Goal: Task Accomplishment & Management: Manage account settings

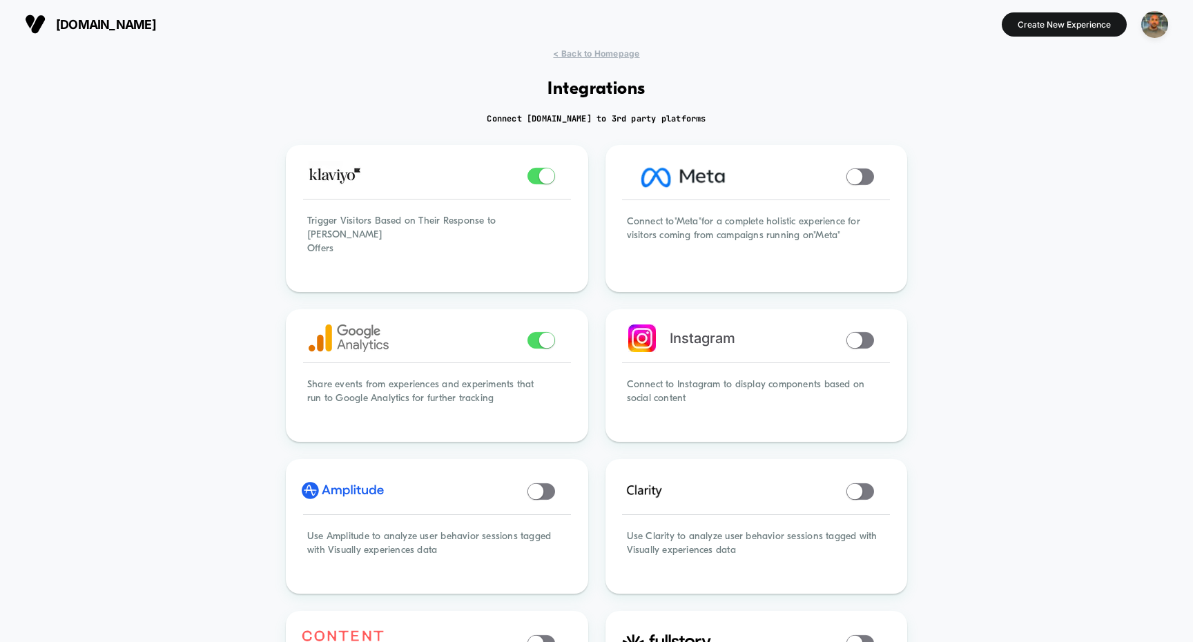
click at [614, 48] on div "tnuck.com Create New Experience" at bounding box center [596, 24] width 1193 height 48
click at [613, 49] on span "< Back to Homepage" at bounding box center [596, 53] width 86 height 10
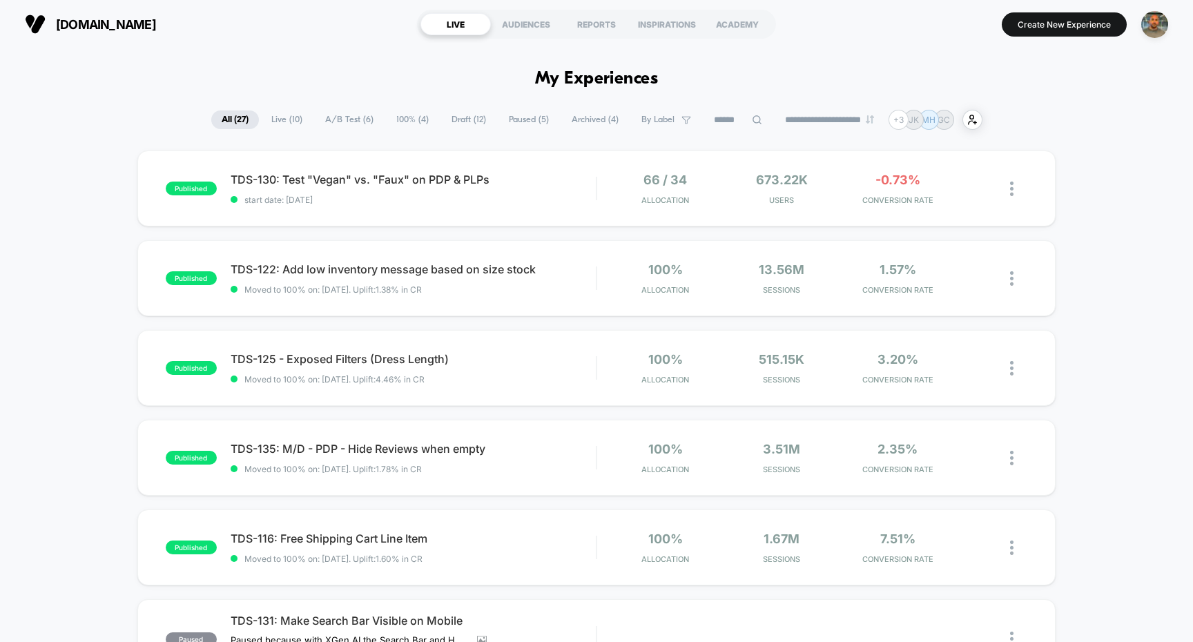
click at [1054, 9] on section "Create New Experience" at bounding box center [984, 24] width 377 height 35
click at [1044, 20] on button "Create New Experience" at bounding box center [1064, 24] width 125 height 24
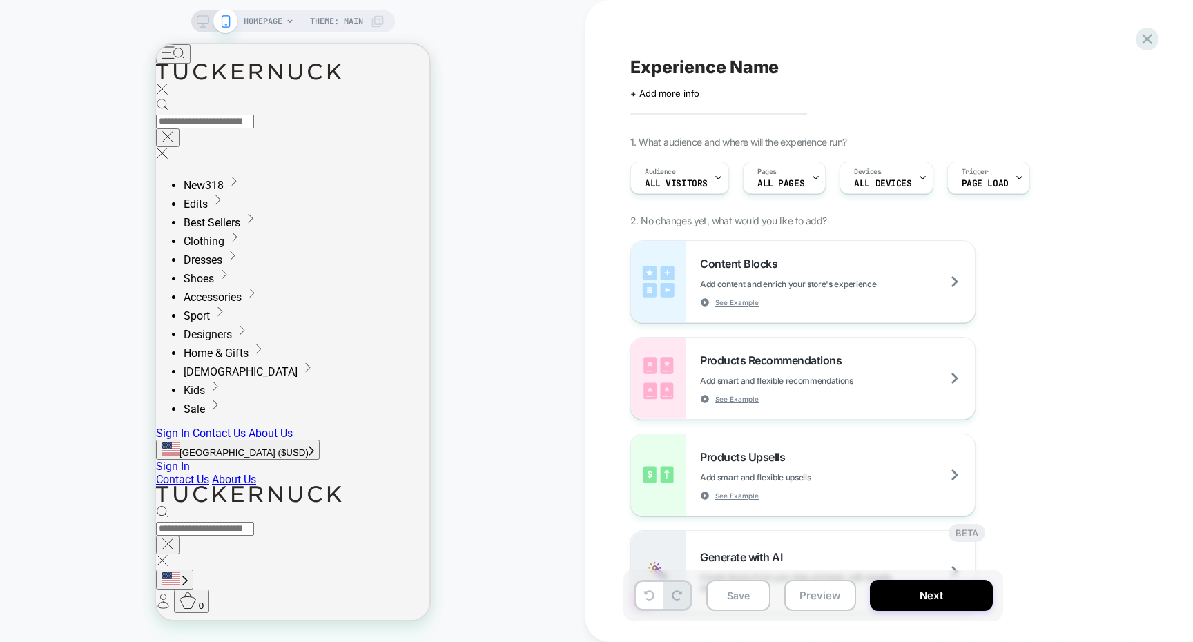
click at [1144, 23] on div "Experience Name Click to edit experience details + Add more info 1. What audien…" at bounding box center [890, 321] width 518 height 642
click at [1144, 36] on icon at bounding box center [1147, 39] width 10 height 10
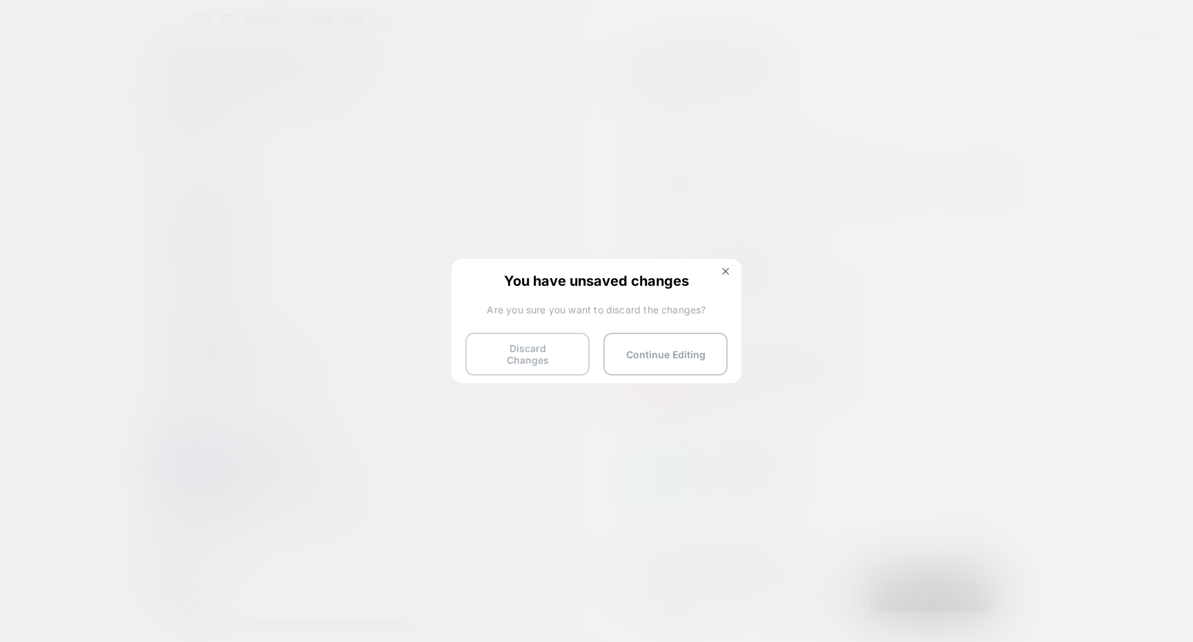
click at [532, 347] on button "Discard Changes" at bounding box center [527, 354] width 124 height 43
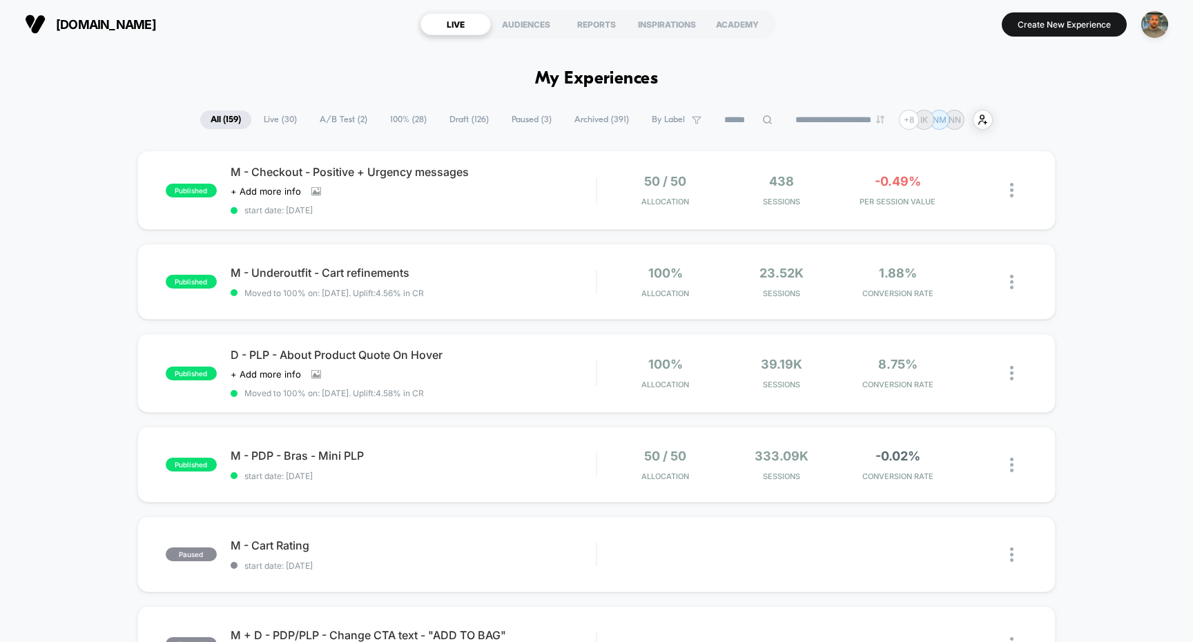
click at [350, 121] on span "A/B Test ( 2 )" at bounding box center [343, 120] width 68 height 19
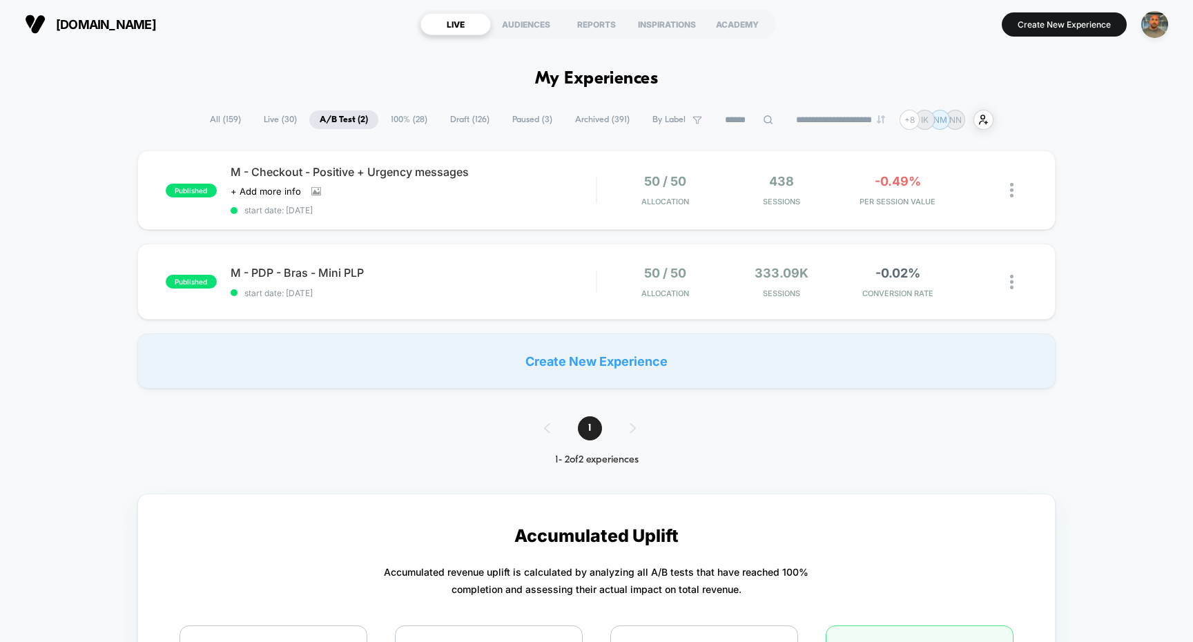
click at [407, 116] on span "100% ( 28 )" at bounding box center [409, 120] width 57 height 19
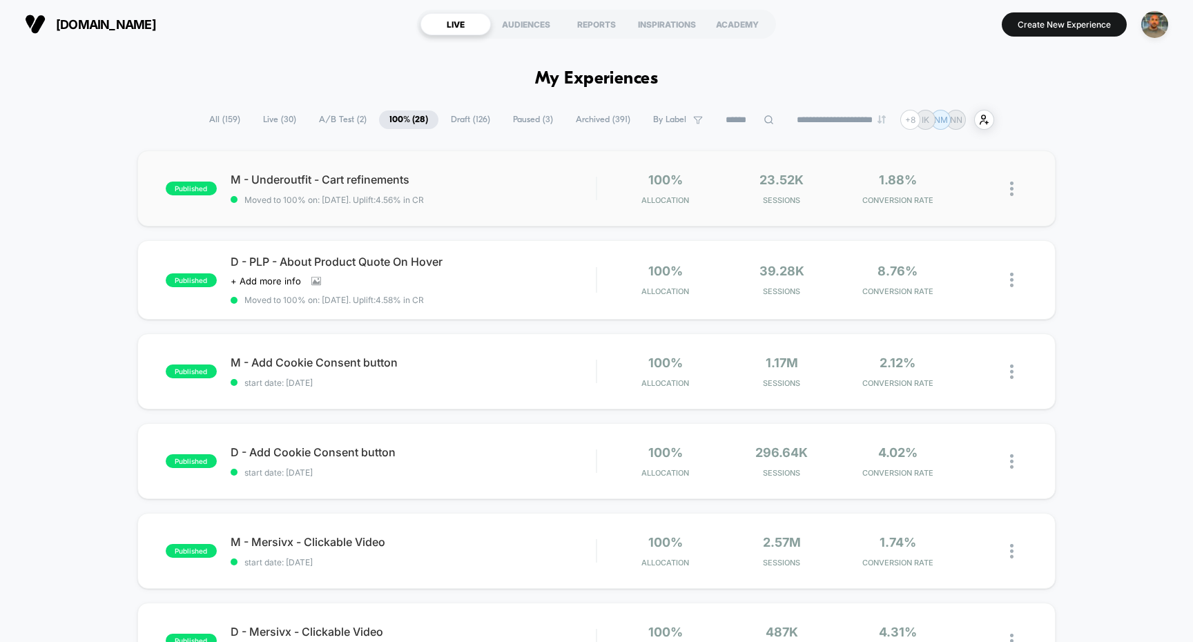
click at [512, 153] on div "published M - Underoutfit - Cart refinements Moved to 100% on: [DATE] . Uplift:…" at bounding box center [596, 189] width 919 height 76
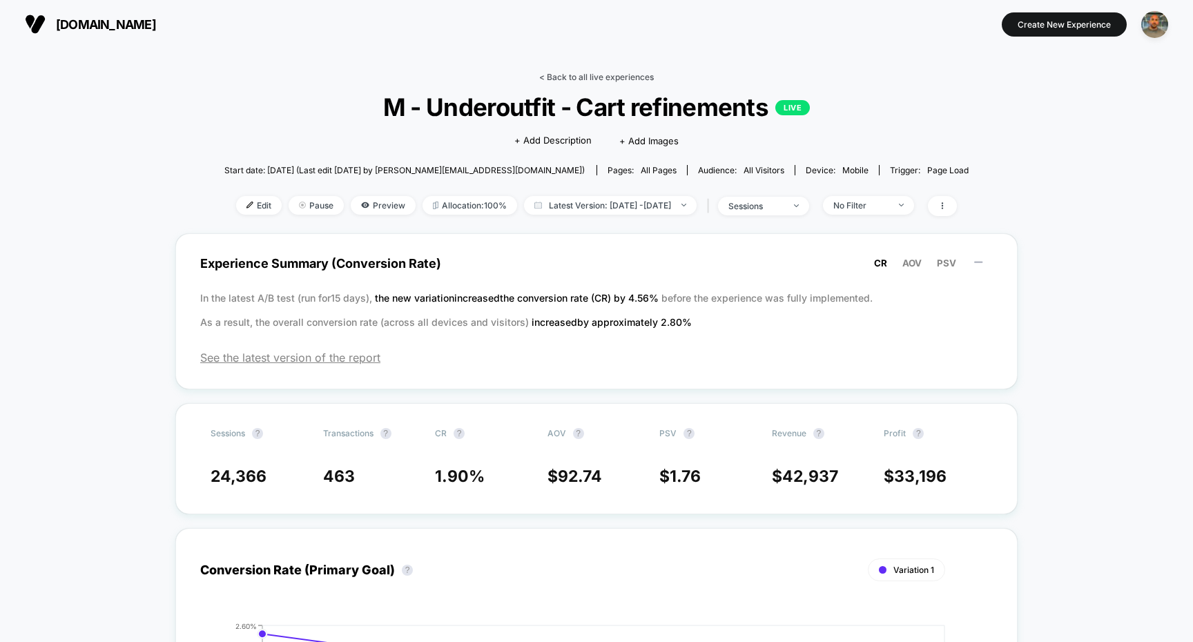
click at [560, 75] on link "< Back to all live experiences" at bounding box center [596, 77] width 115 height 10
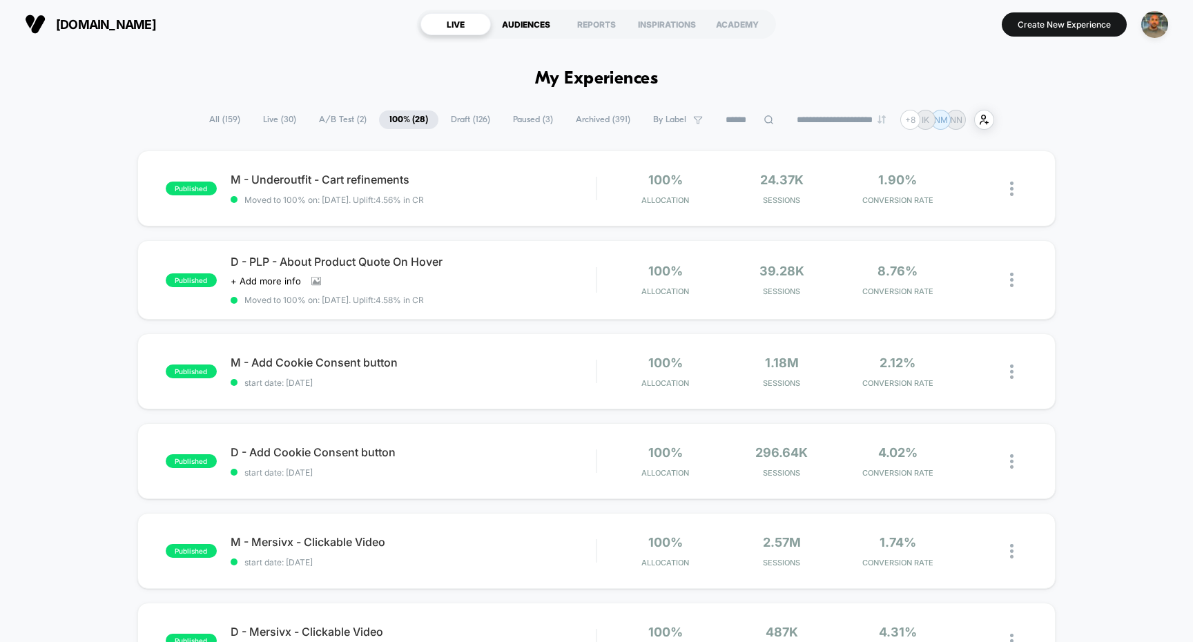
click at [501, 26] on div "AUDIENCES" at bounding box center [526, 24] width 70 height 22
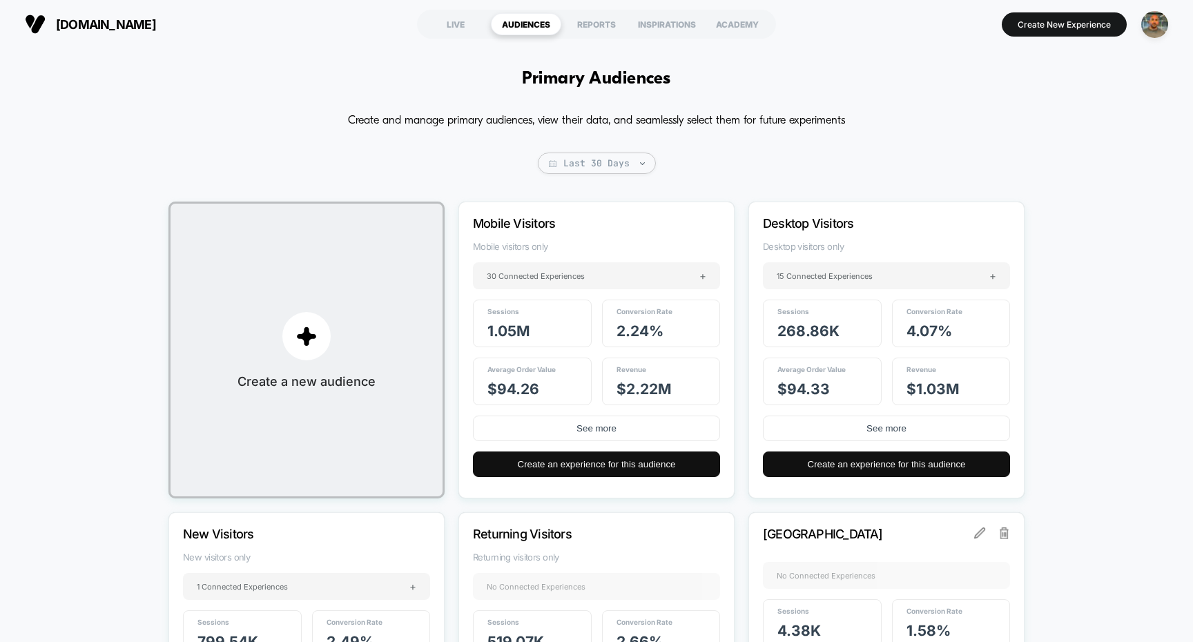
click at [645, 390] on span "$ 2.22M" at bounding box center [644, 389] width 55 height 17
copy span "$ 2.22M"
click at [630, 329] on span "2.24 %" at bounding box center [640, 331] width 47 height 17
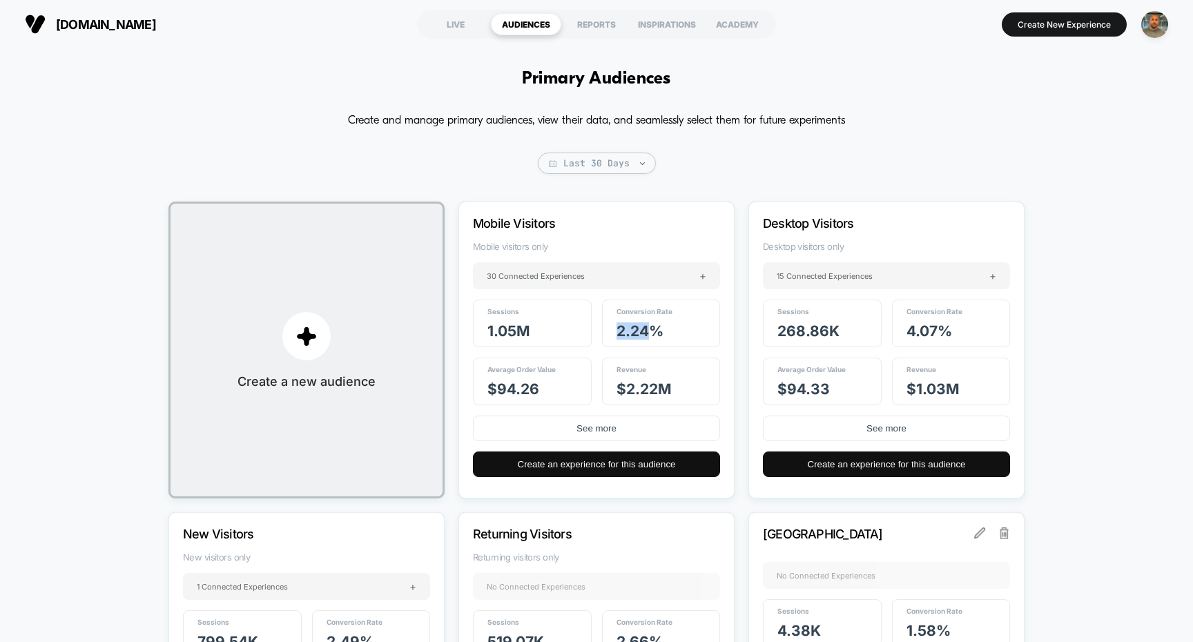
click at [630, 329] on span "2.24 %" at bounding box center [640, 331] width 47 height 17
copy span "2.24 %"
click at [513, 387] on span "$ 94.26" at bounding box center [514, 389] width 52 height 17
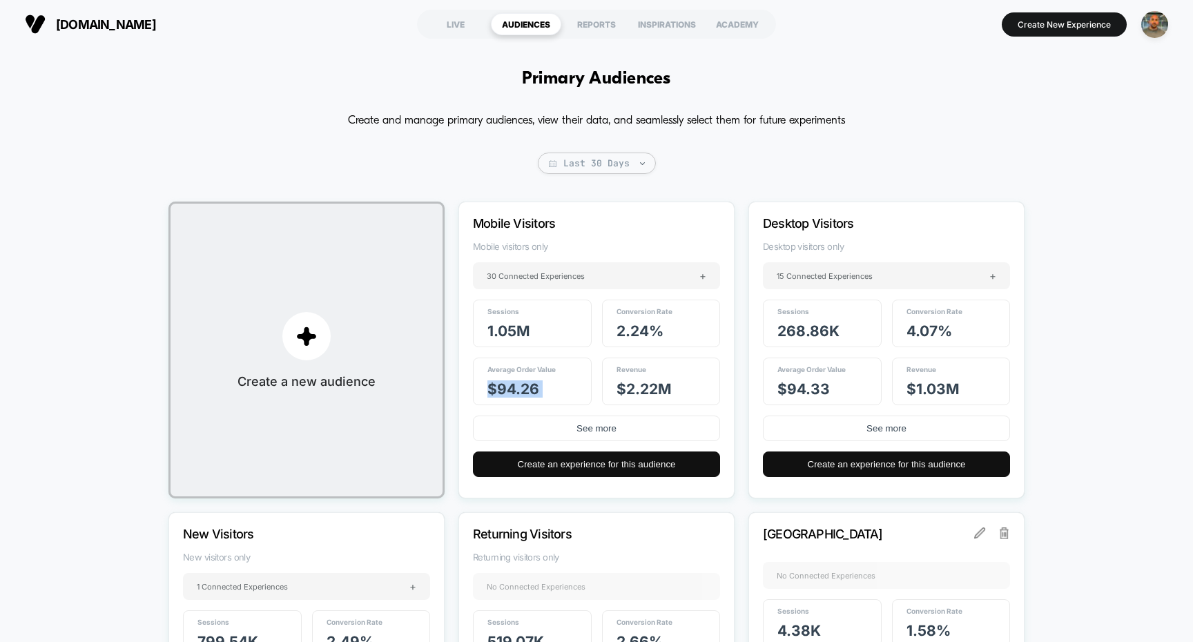
click at [513, 387] on span "$ 94.26" at bounding box center [514, 389] width 52 height 17
copy span "$ 94.26"
click at [499, 328] on span "1.05M" at bounding box center [509, 331] width 43 height 17
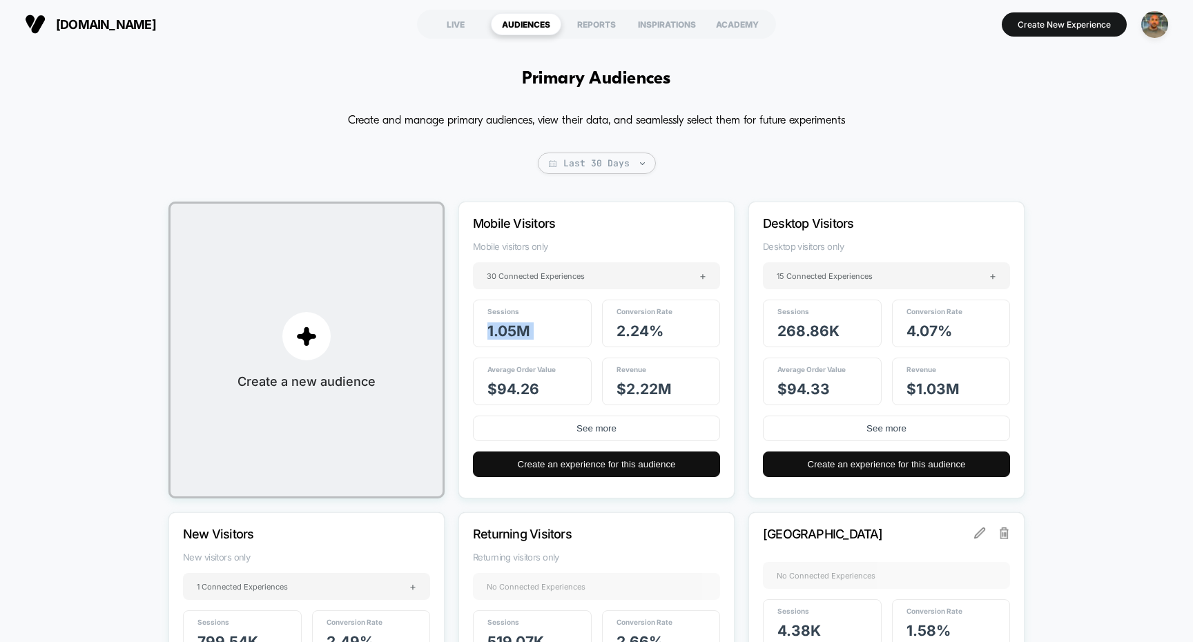
copy span "1.05M"
click at [795, 334] on span "268.86k" at bounding box center [809, 331] width 62 height 17
copy span "268.86k"
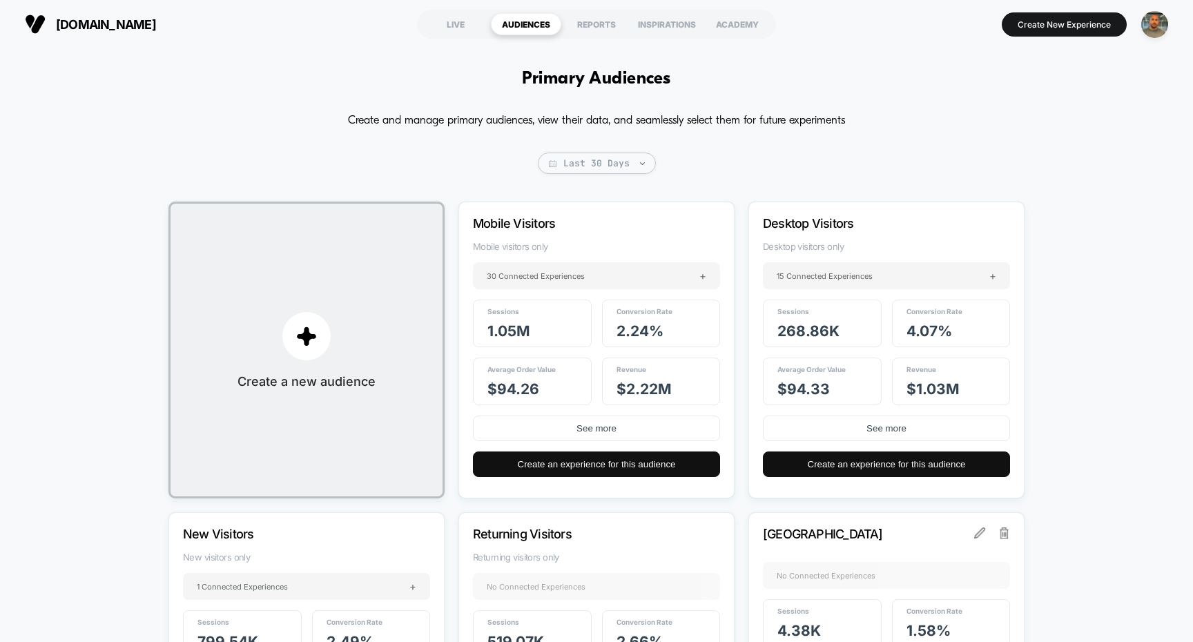
click at [920, 336] on span "4.07 %" at bounding box center [930, 331] width 46 height 17
copy span "4.07 %"
click at [932, 396] on span "$ 1.03M" at bounding box center [933, 389] width 53 height 17
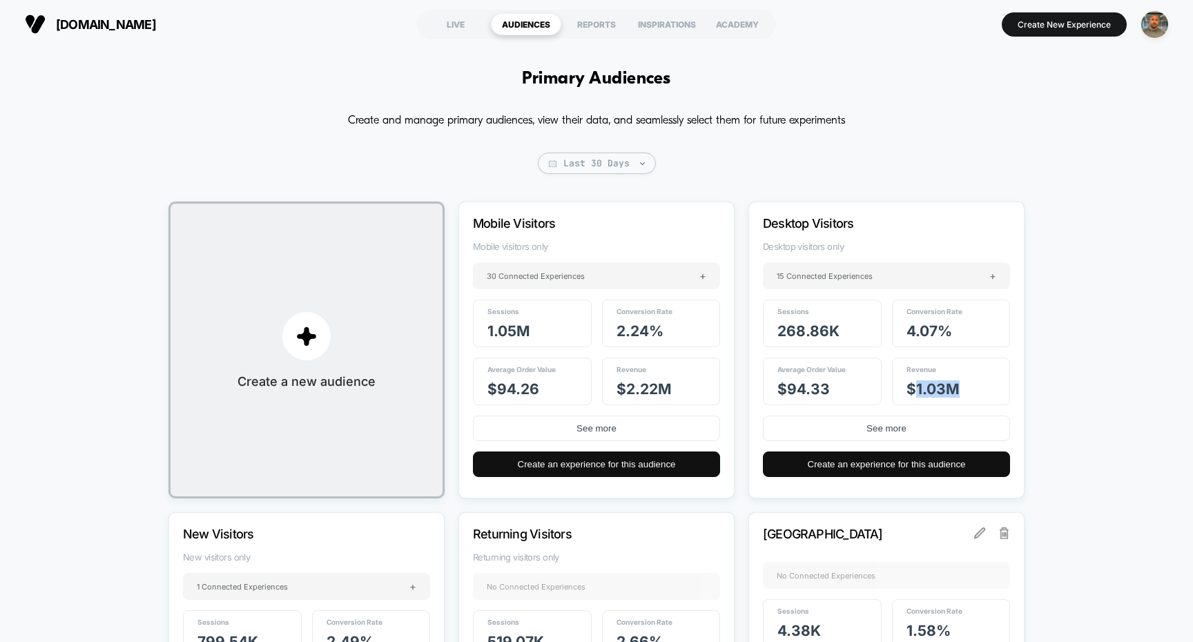
click at [932, 396] on span "$ 1.03M" at bounding box center [933, 389] width 53 height 17
copy span "$ 1.03M"
click at [798, 392] on span "$ 94.33" at bounding box center [804, 389] width 52 height 17
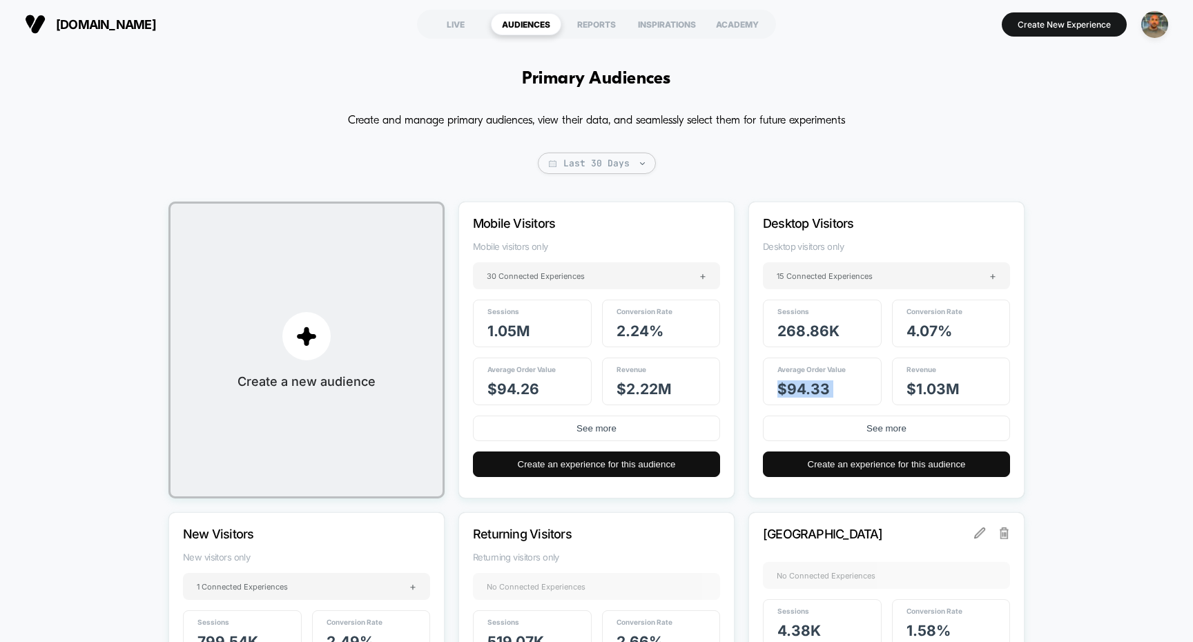
click at [798, 392] on span "$ 94.33" at bounding box center [804, 389] width 52 height 17
copy span "$ 94.33"
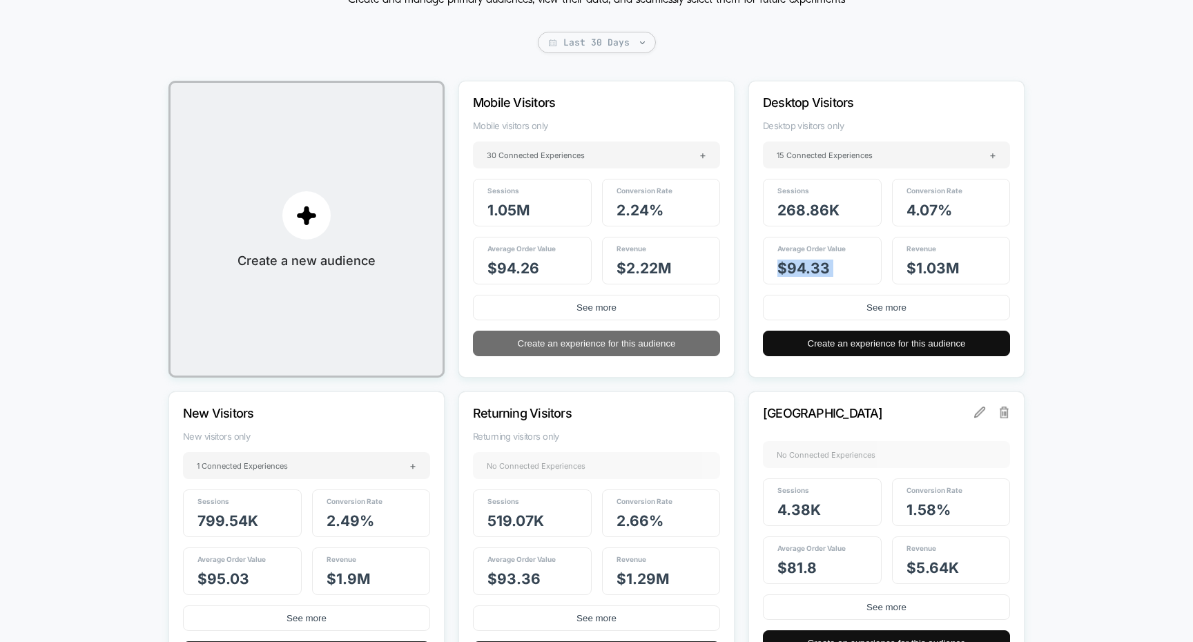
scroll to position [229, 0]
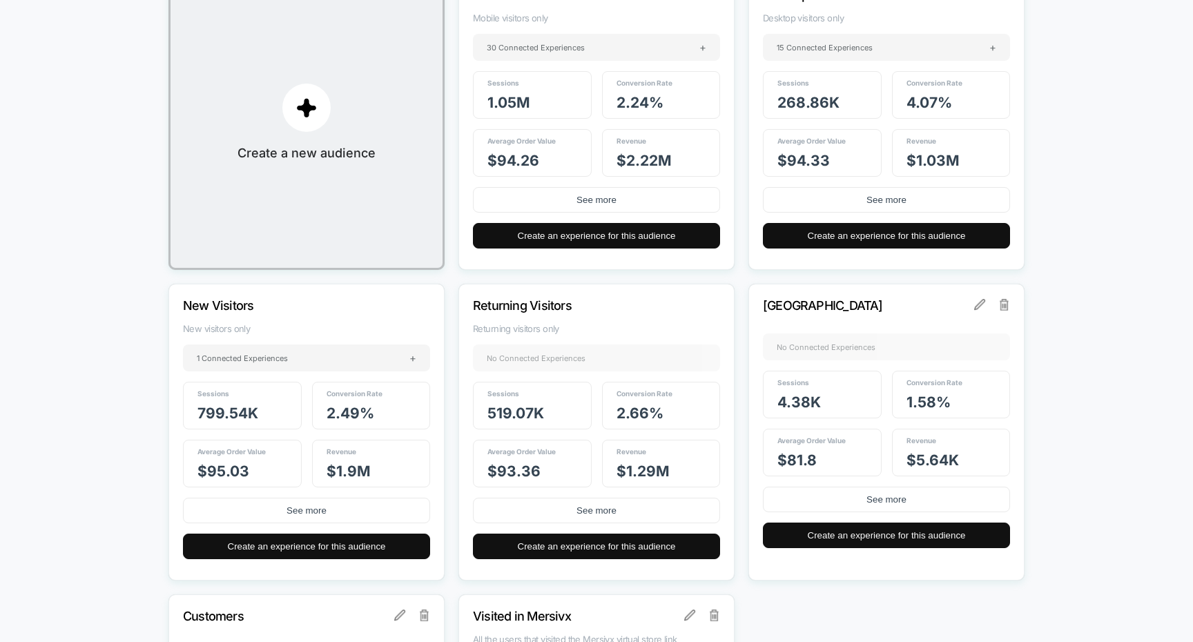
click at [246, 416] on span "799.54k" at bounding box center [228, 413] width 61 height 17
copy span "799.54k"
click at [238, 307] on p "New Visitors" at bounding box center [288, 305] width 210 height 15
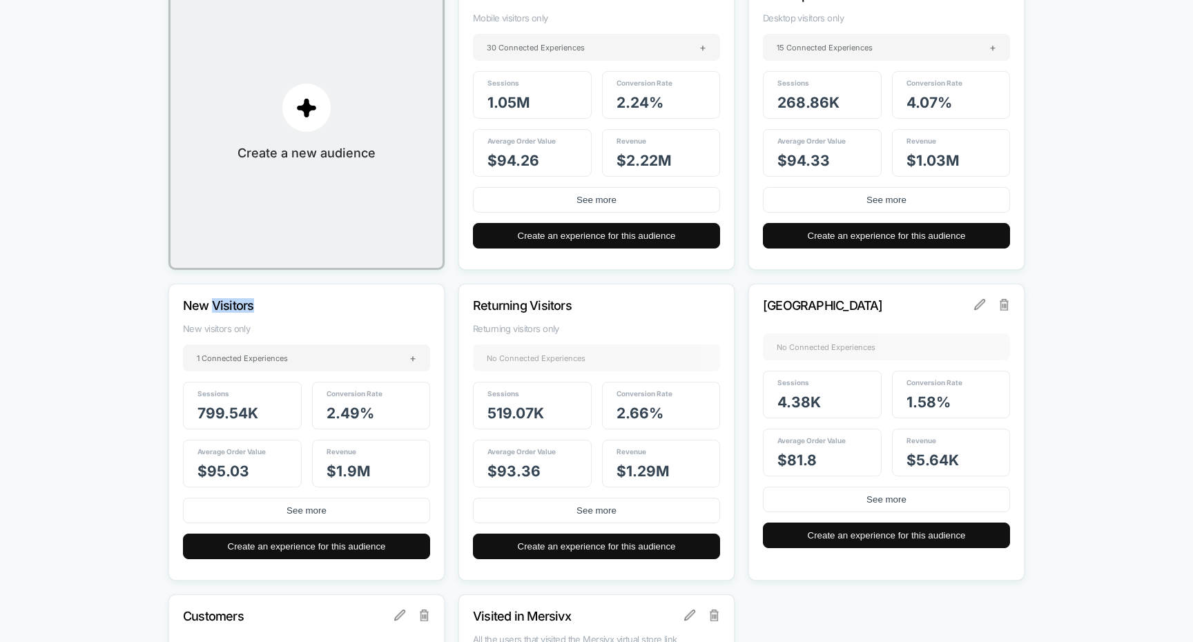
click at [238, 307] on p "New Visitors" at bounding box center [288, 305] width 210 height 15
copy p "New Visitors"
click at [347, 415] on span "2.49 %" at bounding box center [351, 413] width 48 height 17
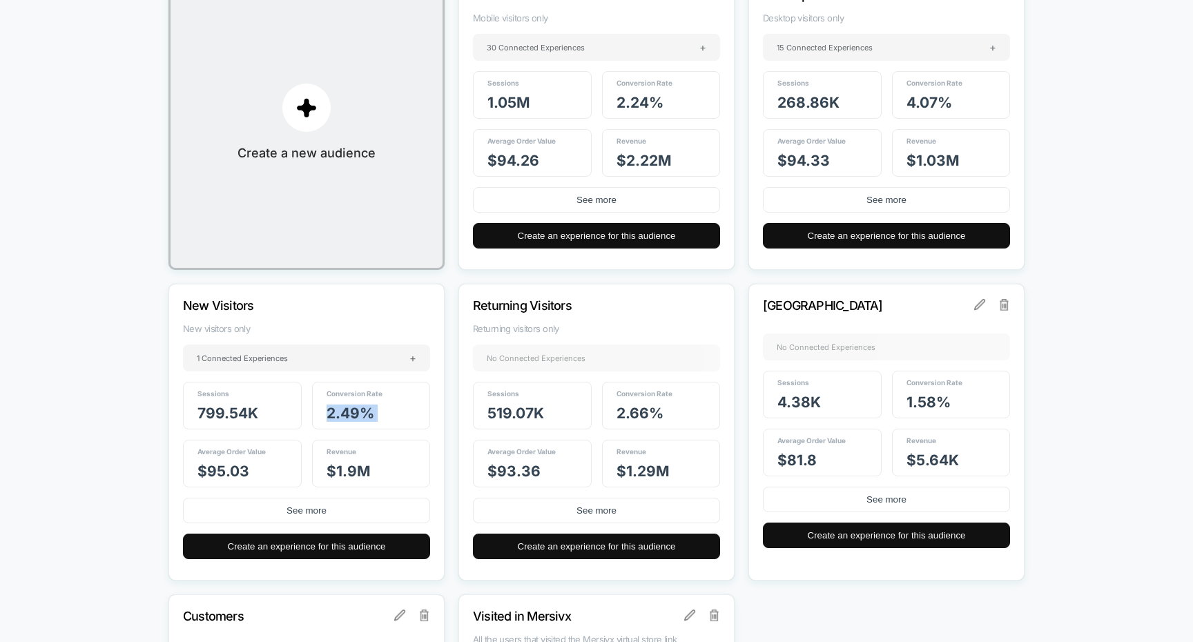
click at [347, 415] on span "2.49 %" at bounding box center [351, 413] width 48 height 17
click at [240, 470] on span "$ 95.03" at bounding box center [224, 471] width 52 height 17
click at [344, 470] on span "$ 1.9M" at bounding box center [349, 471] width 44 height 17
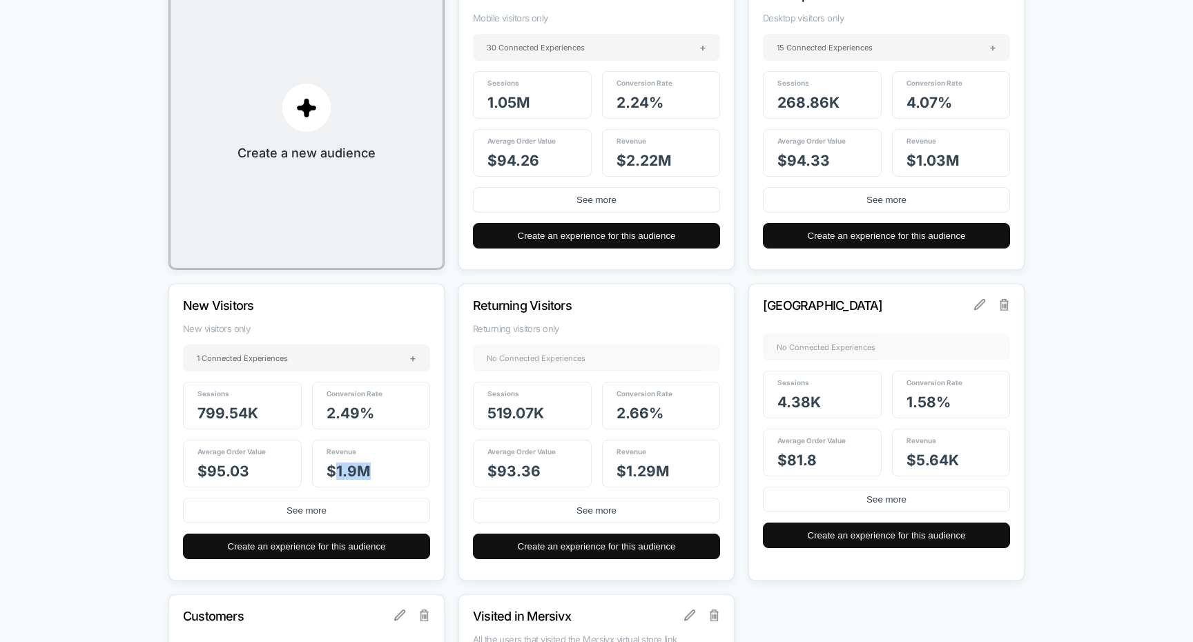
click at [344, 470] on span "$ 1.9M" at bounding box center [349, 471] width 44 height 17
click at [517, 412] on span "519.07k" at bounding box center [516, 413] width 57 height 17
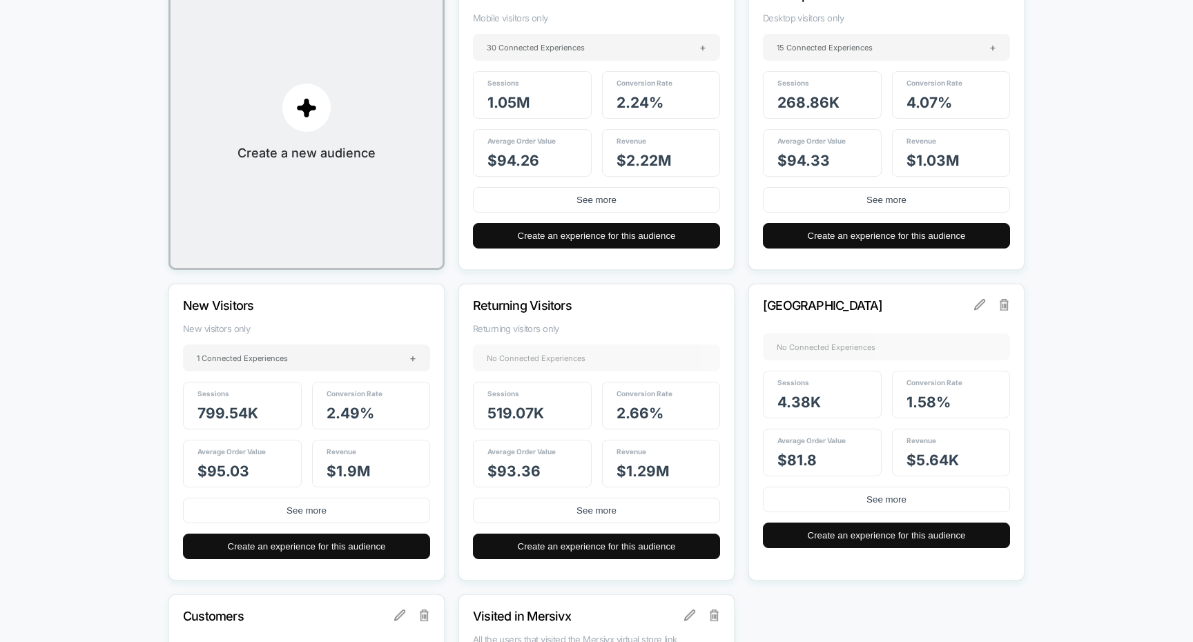
click at [526, 305] on p "Returning Visitors" at bounding box center [578, 305] width 210 height 15
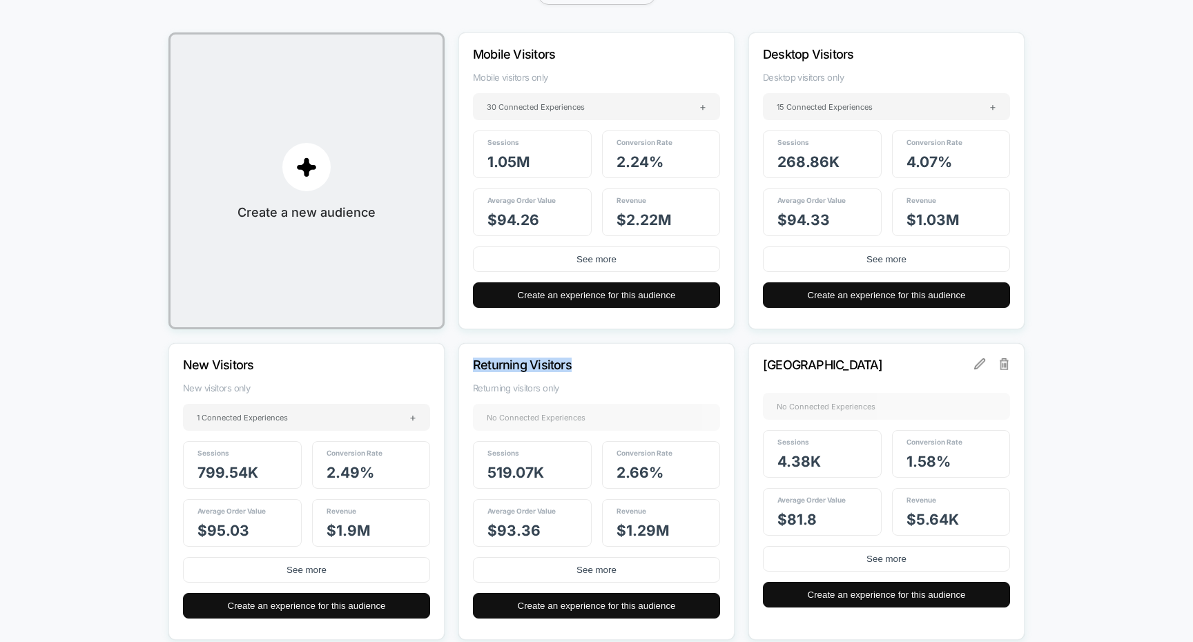
scroll to position [144, 0]
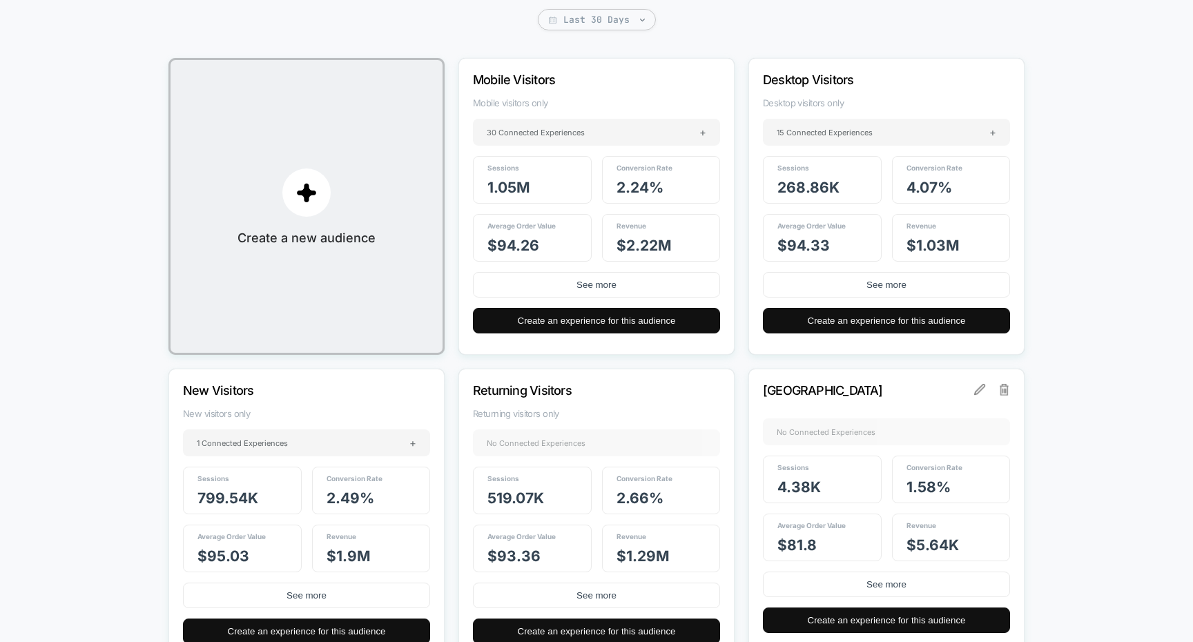
click at [789, 84] on p "Desktop Visitors" at bounding box center [868, 80] width 210 height 15
click at [776, 393] on p "[GEOGRAPHIC_DATA]" at bounding box center [868, 390] width 210 height 15
click at [629, 497] on span "2.66 %" at bounding box center [640, 498] width 47 height 17
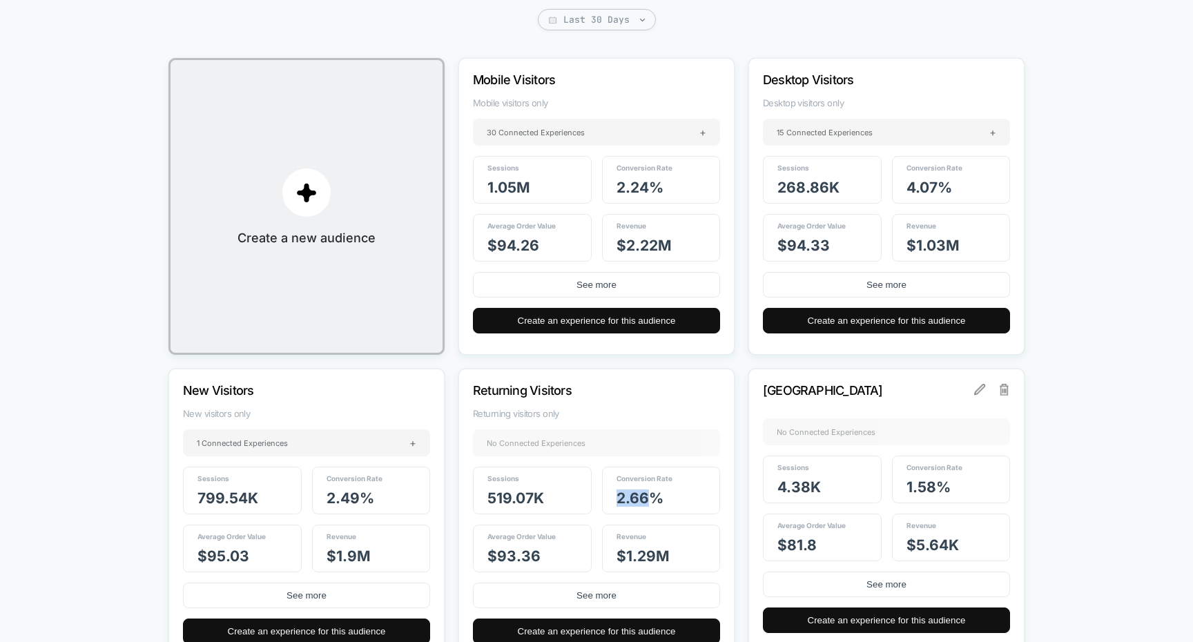
click at [629, 497] on span "2.66 %" at bounding box center [640, 498] width 47 height 17
click at [643, 546] on div "Revenue $ 1.29M" at bounding box center [661, 549] width 119 height 48
click at [637, 549] on span "$ 1.29M" at bounding box center [643, 556] width 53 height 17
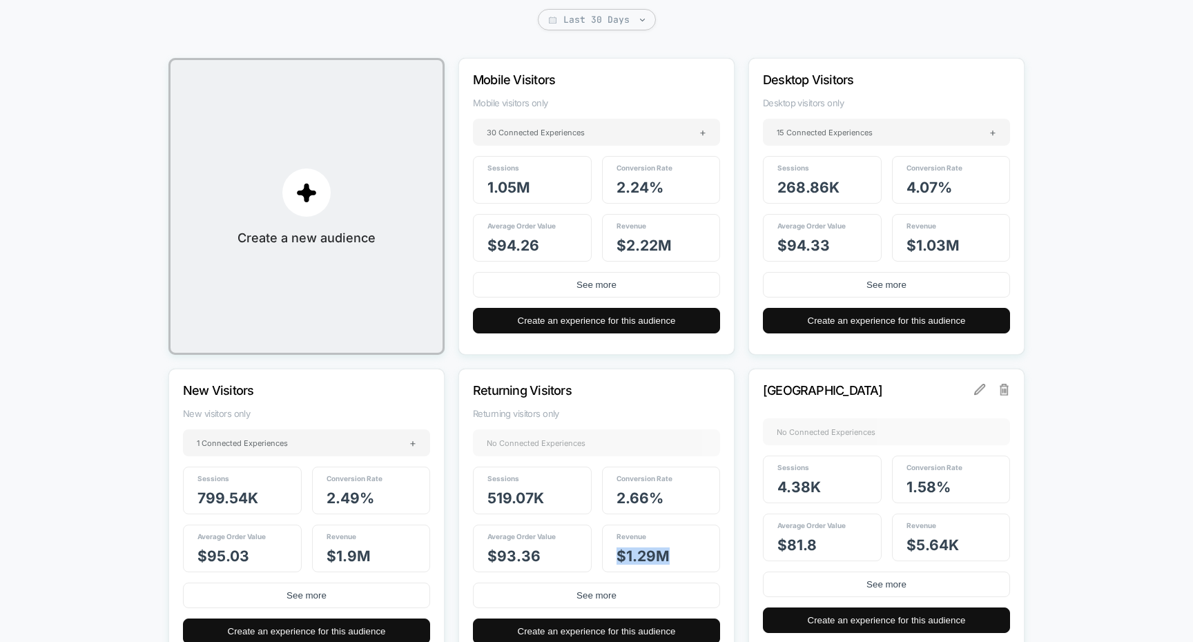
click at [637, 549] on span "$ 1.29M" at bounding box center [643, 556] width 53 height 17
click at [508, 551] on span "$ 93.36" at bounding box center [514, 556] width 53 height 17
click at [797, 487] on span "4.38k" at bounding box center [800, 487] width 44 height 17
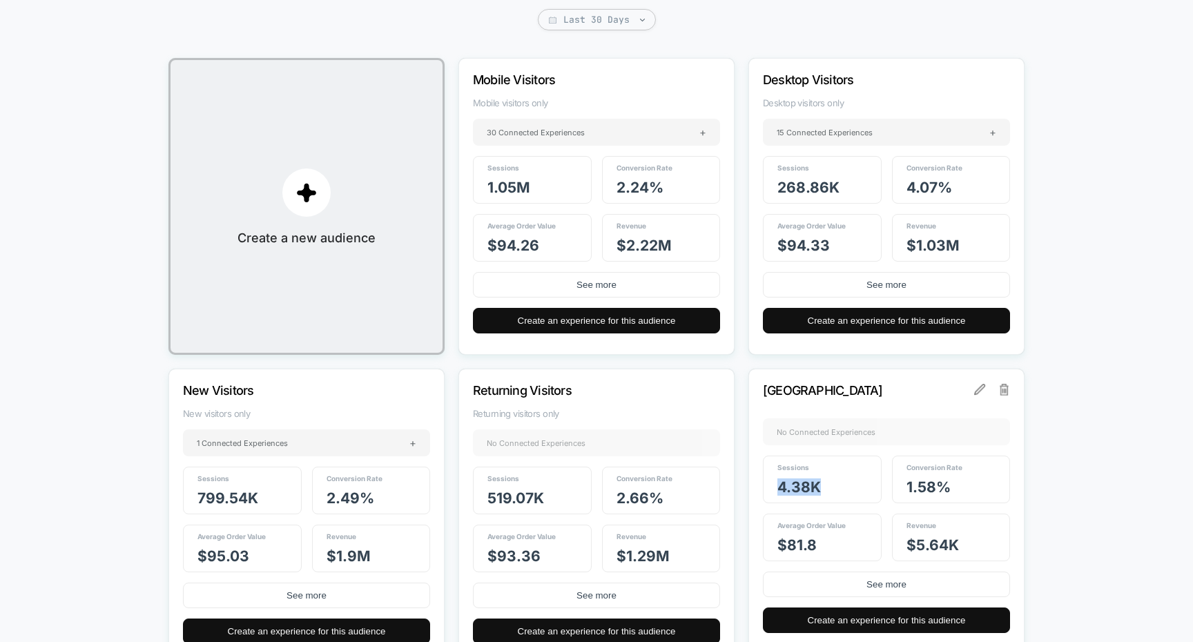
click at [797, 487] on span "4.38k" at bounding box center [800, 487] width 44 height 17
click at [928, 494] on span "1.58 %" at bounding box center [929, 487] width 44 height 17
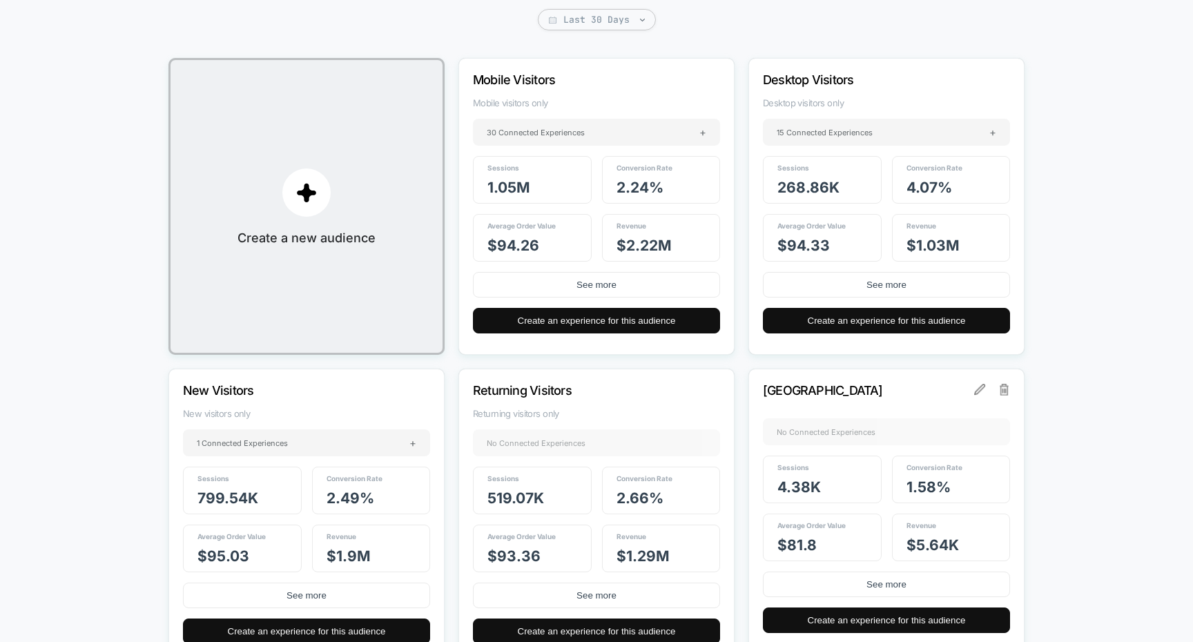
click at [805, 544] on span "$ 81.8" at bounding box center [797, 545] width 39 height 17
click at [925, 548] on span "$ 5.64k" at bounding box center [933, 545] width 52 height 17
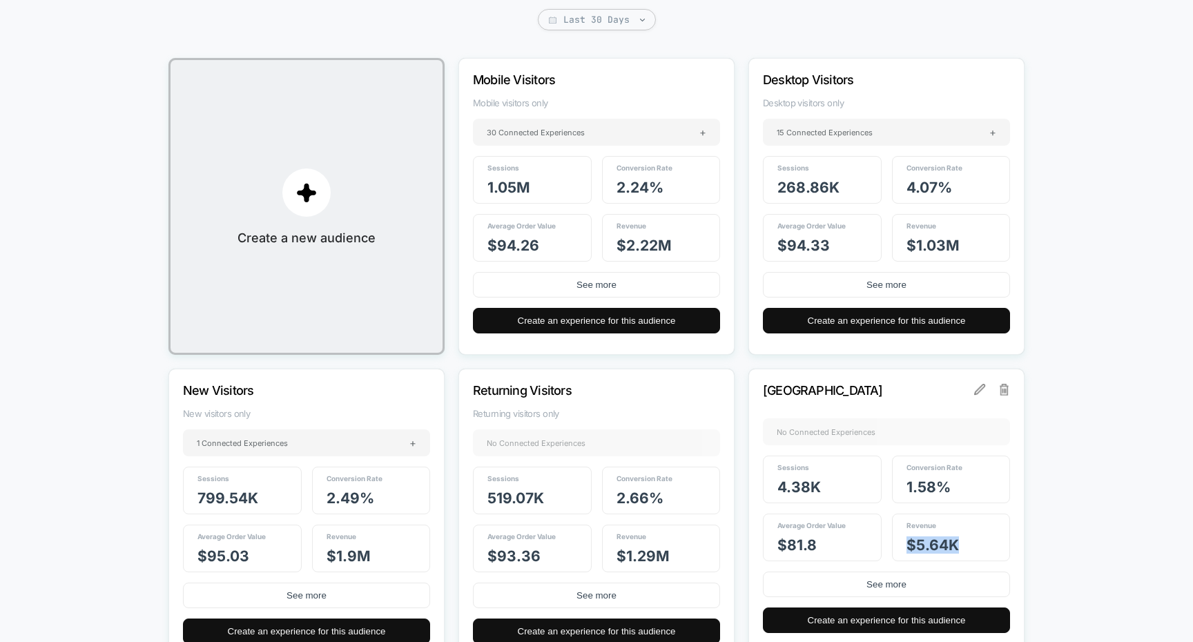
click at [925, 548] on span "$ 5.64k" at bounding box center [933, 545] width 52 height 17
click at [369, 268] on button "Create a new audience" at bounding box center [307, 206] width 276 height 297
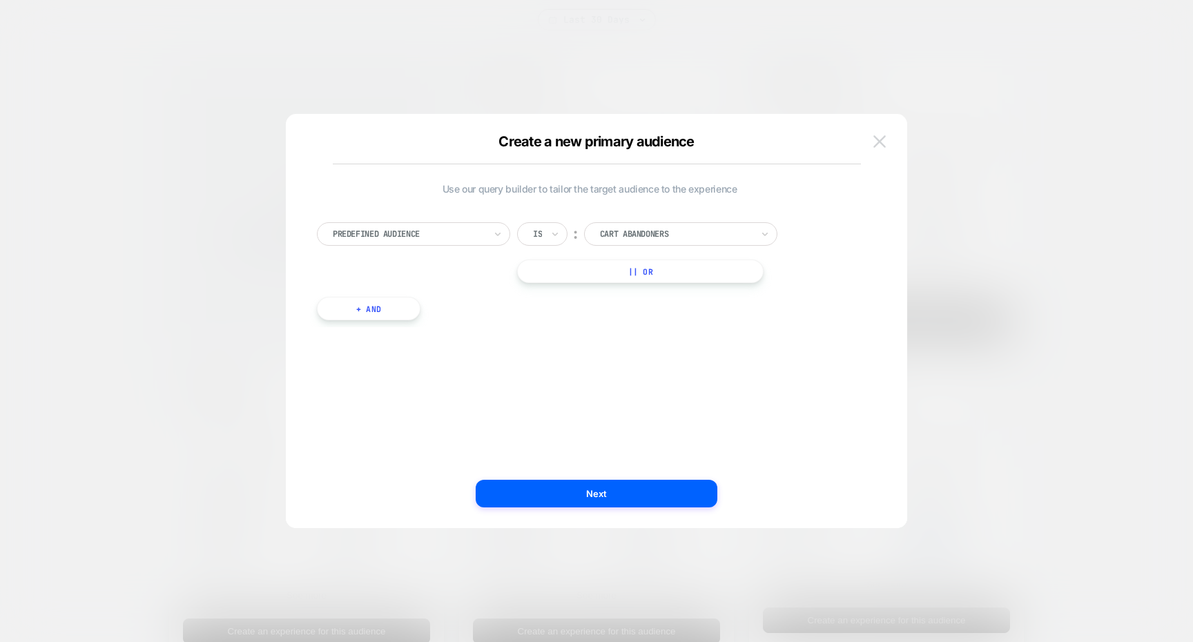
click at [880, 140] on img at bounding box center [880, 141] width 12 height 12
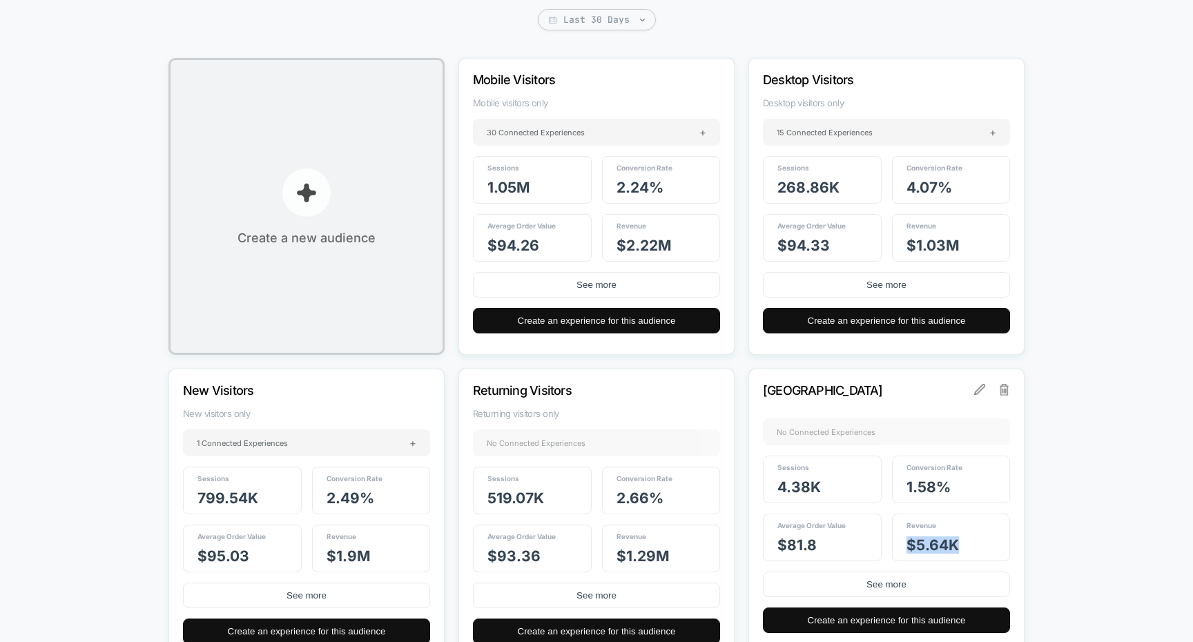
click at [421, 290] on button "Create a new audience" at bounding box center [307, 206] width 276 height 297
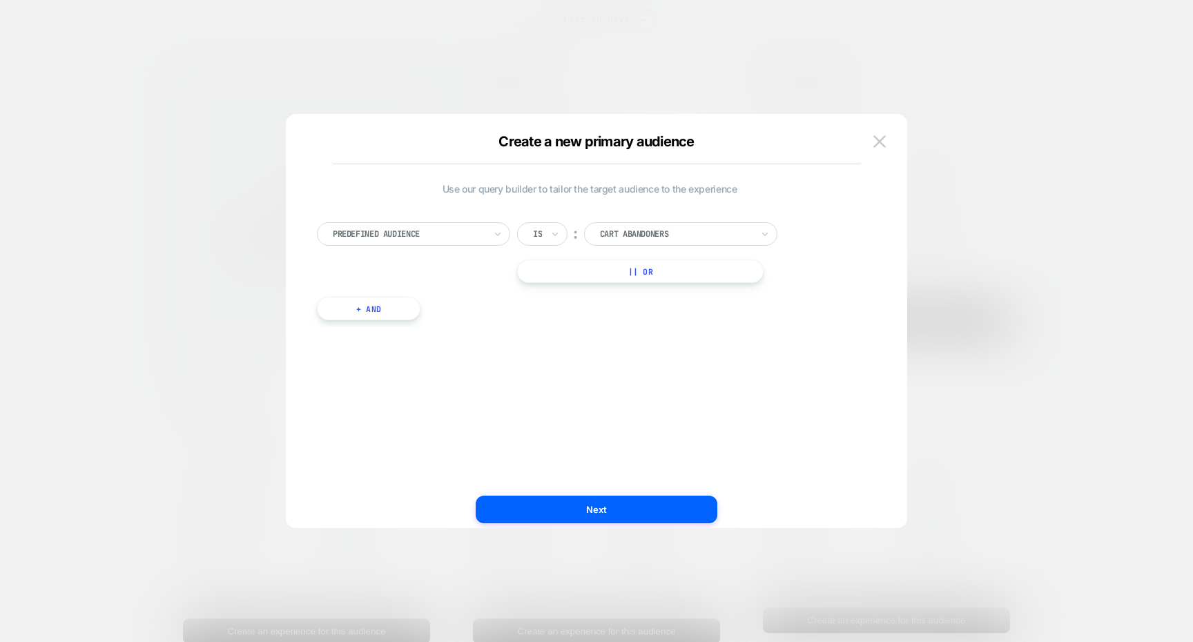
click at [442, 233] on div at bounding box center [409, 234] width 152 height 12
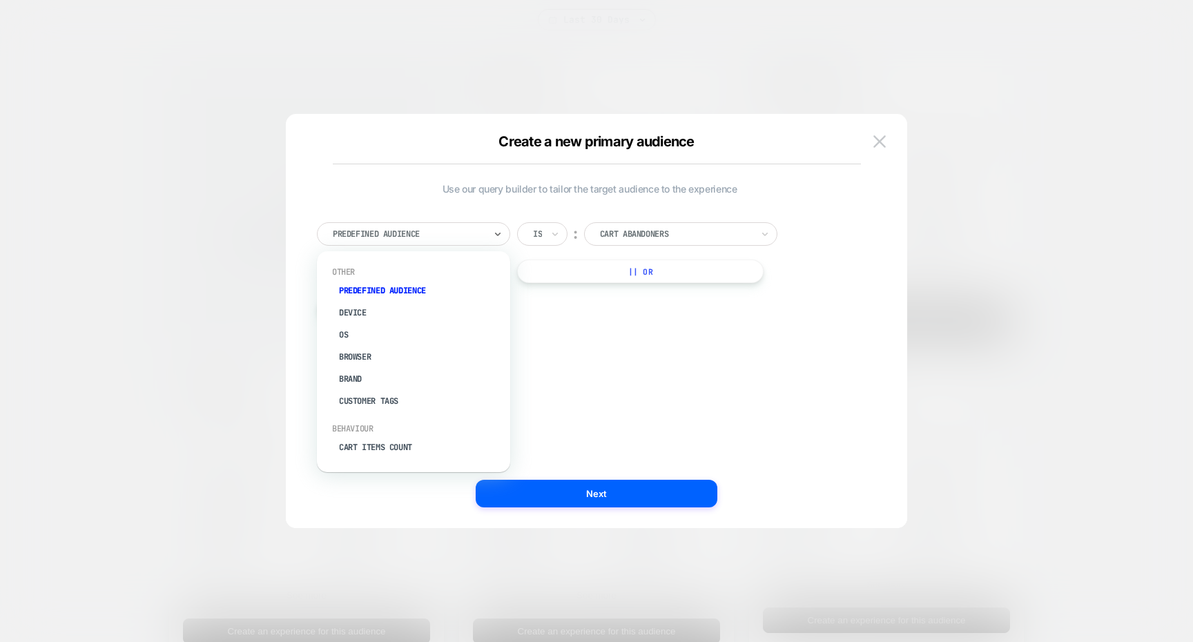
click at [646, 242] on div "Cart Abandoners" at bounding box center [680, 233] width 193 height 23
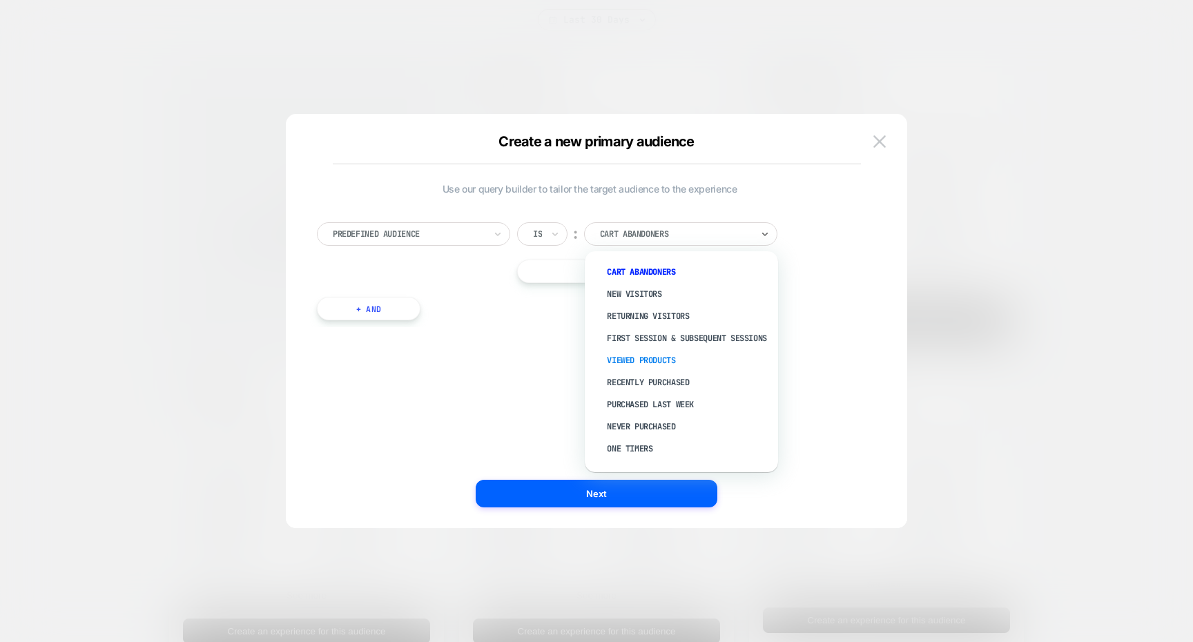
click at [662, 369] on div "Viewed Products" at bounding box center [689, 360] width 180 height 22
click at [633, 239] on div at bounding box center [676, 234] width 152 height 12
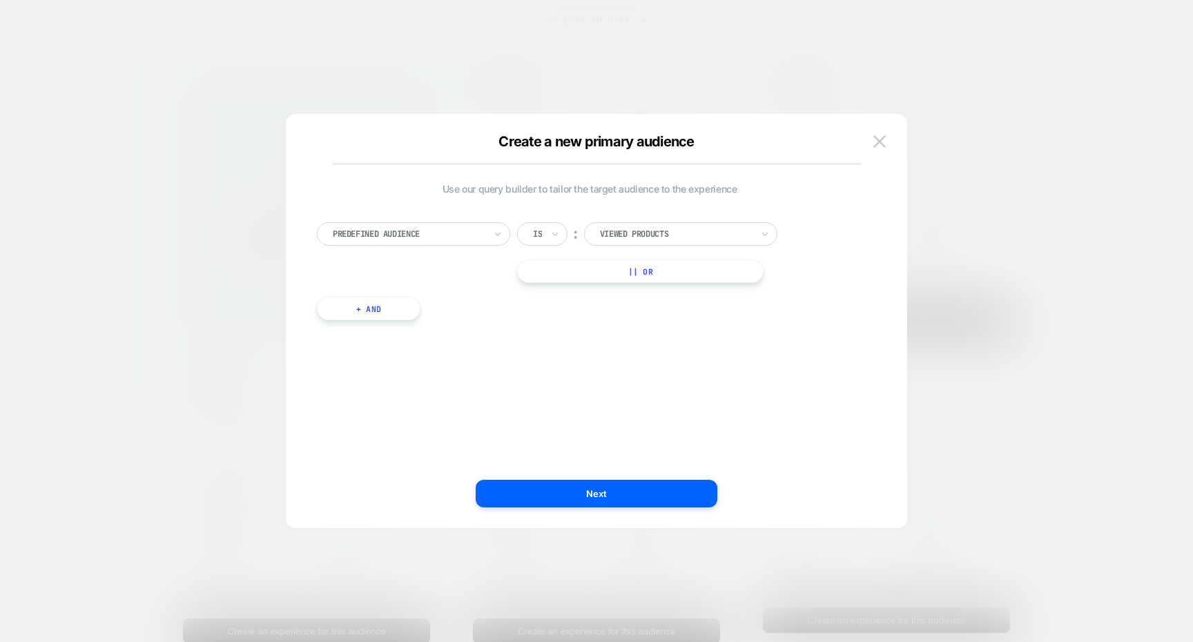
click at [381, 307] on button "+ And" at bounding box center [369, 308] width 104 height 23
click at [451, 323] on div at bounding box center [443, 322] width 152 height 12
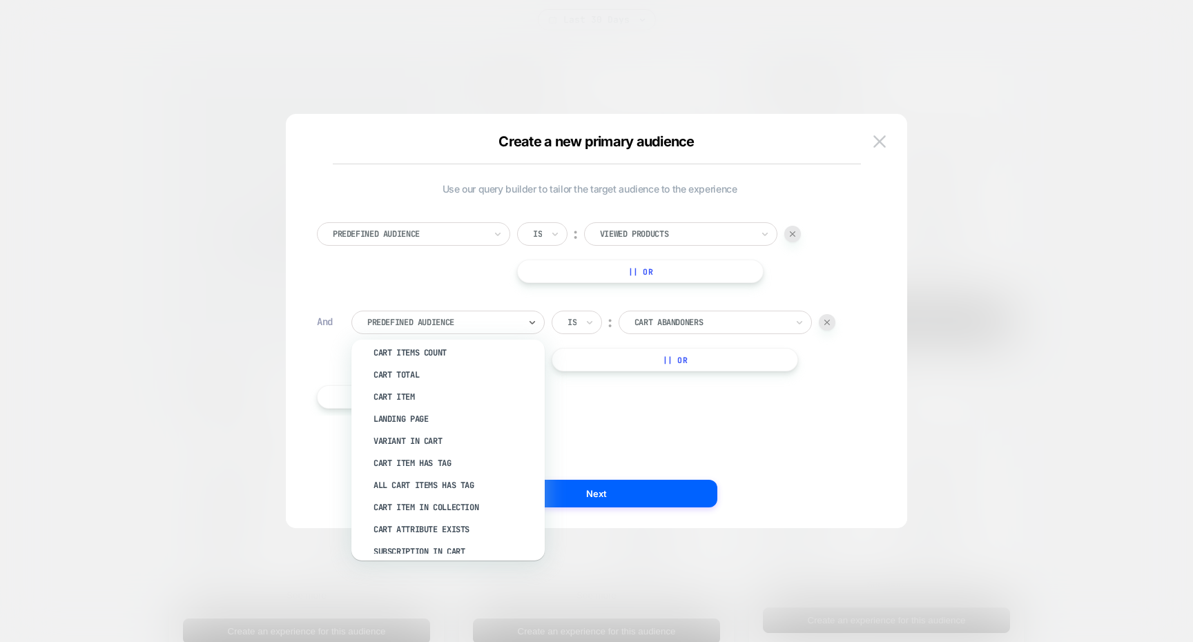
scroll to position [184, 0]
click at [637, 231] on div at bounding box center [676, 234] width 152 height 12
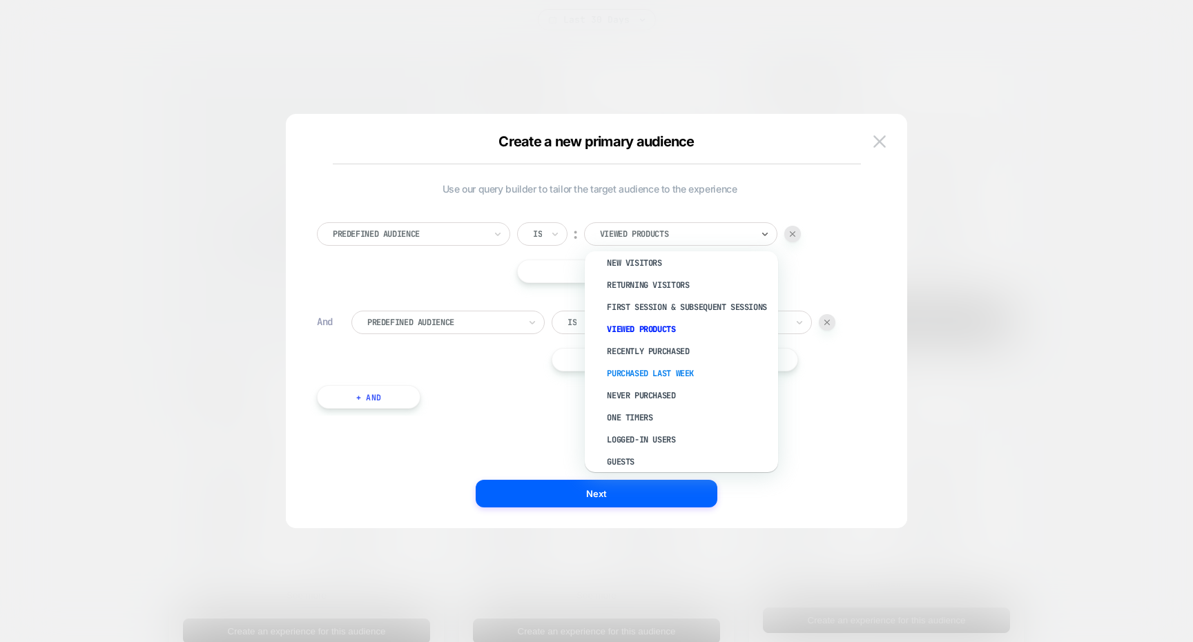
scroll to position [37, 0]
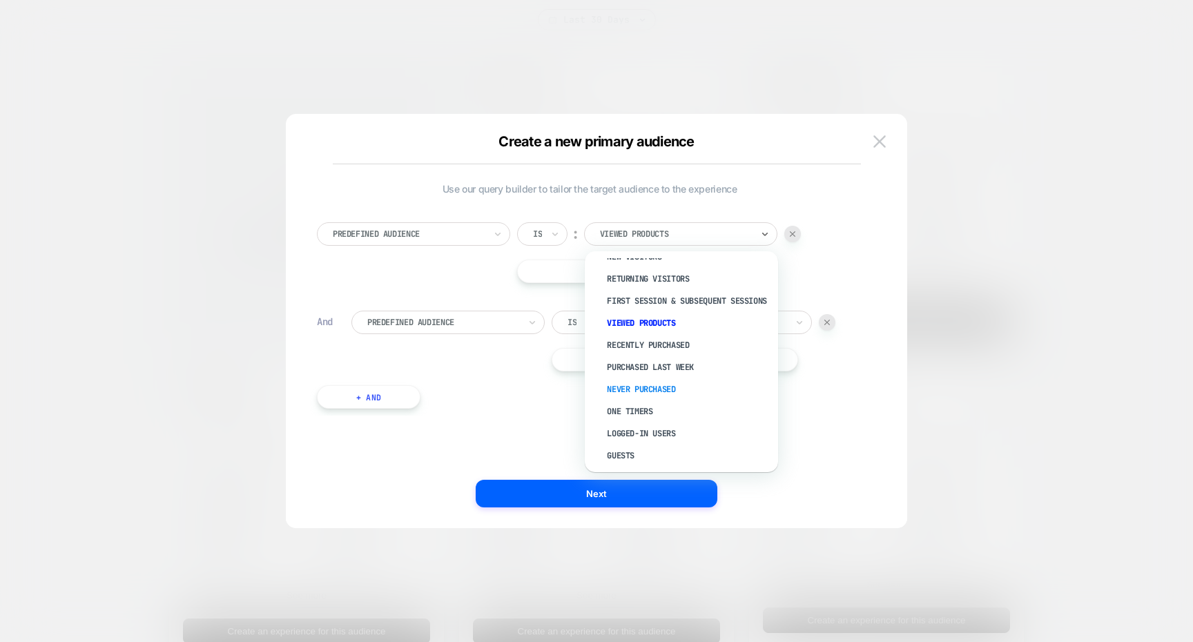
click at [677, 401] on div "Never Purchased" at bounding box center [689, 389] width 180 height 22
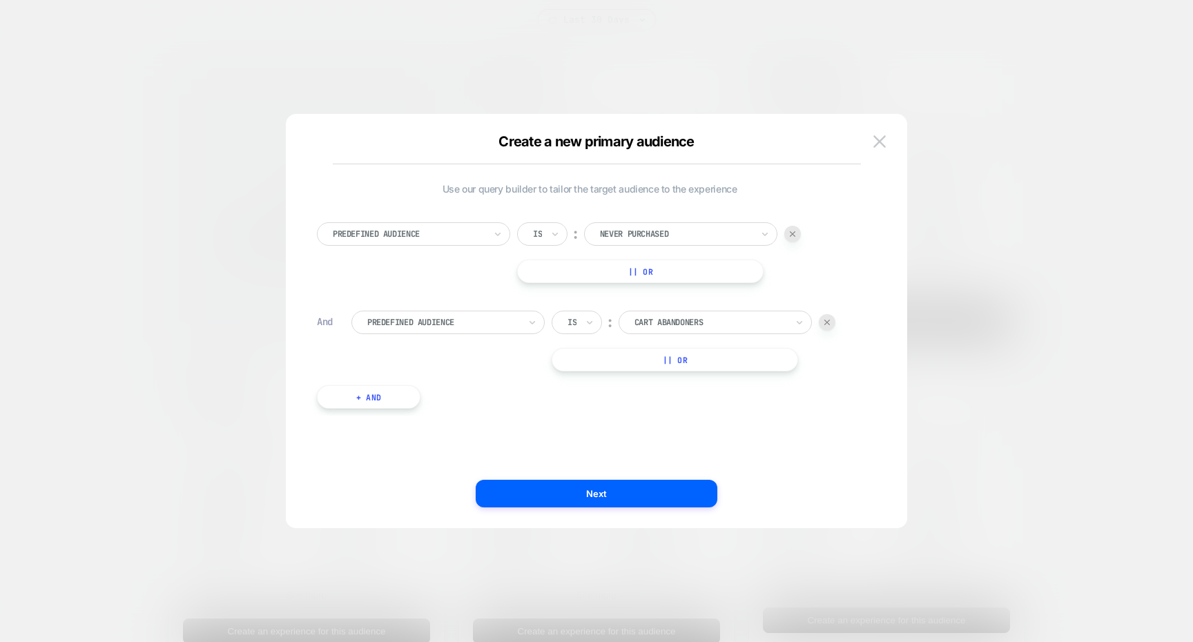
click at [517, 327] on div at bounding box center [443, 322] width 152 height 12
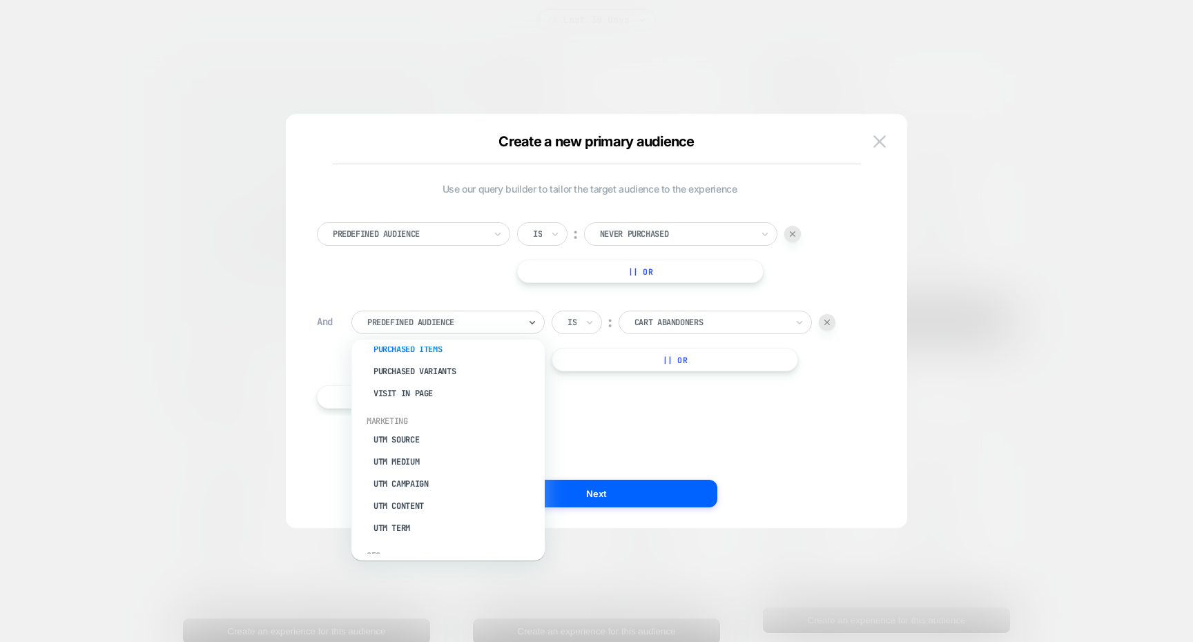
scroll to position [542, 0]
click at [441, 436] on div "UTM Source" at bounding box center [455, 438] width 180 height 22
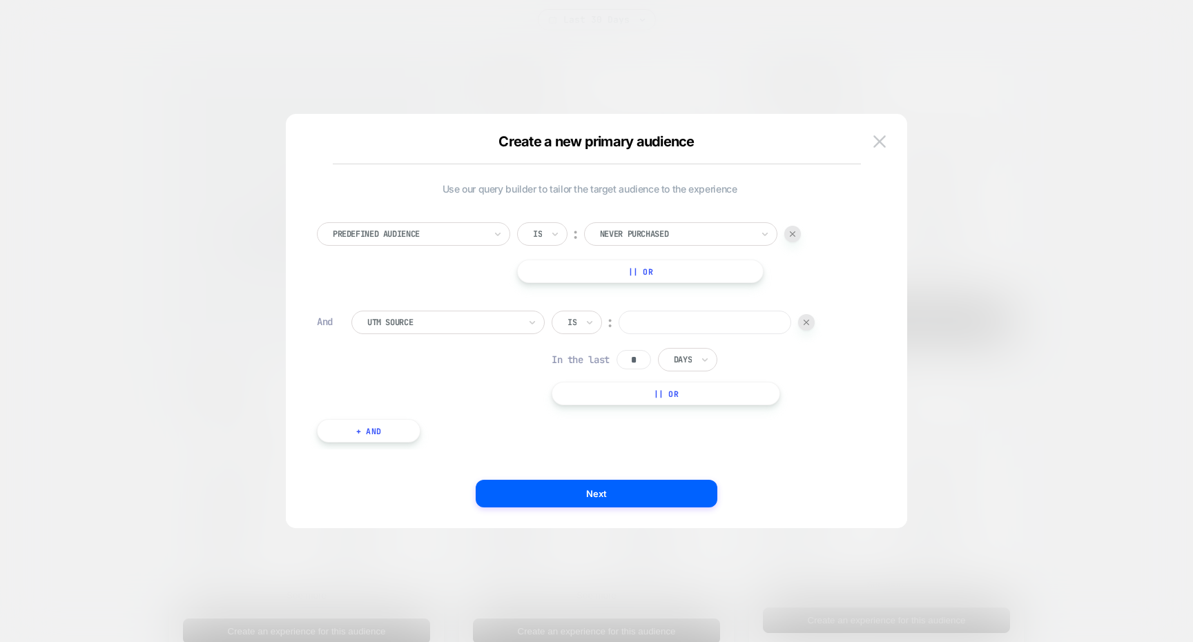
click at [789, 236] on div at bounding box center [793, 234] width 17 height 17
type input "*"
type input "*********"
click at [620, 227] on input "*********" at bounding box center [670, 233] width 173 height 23
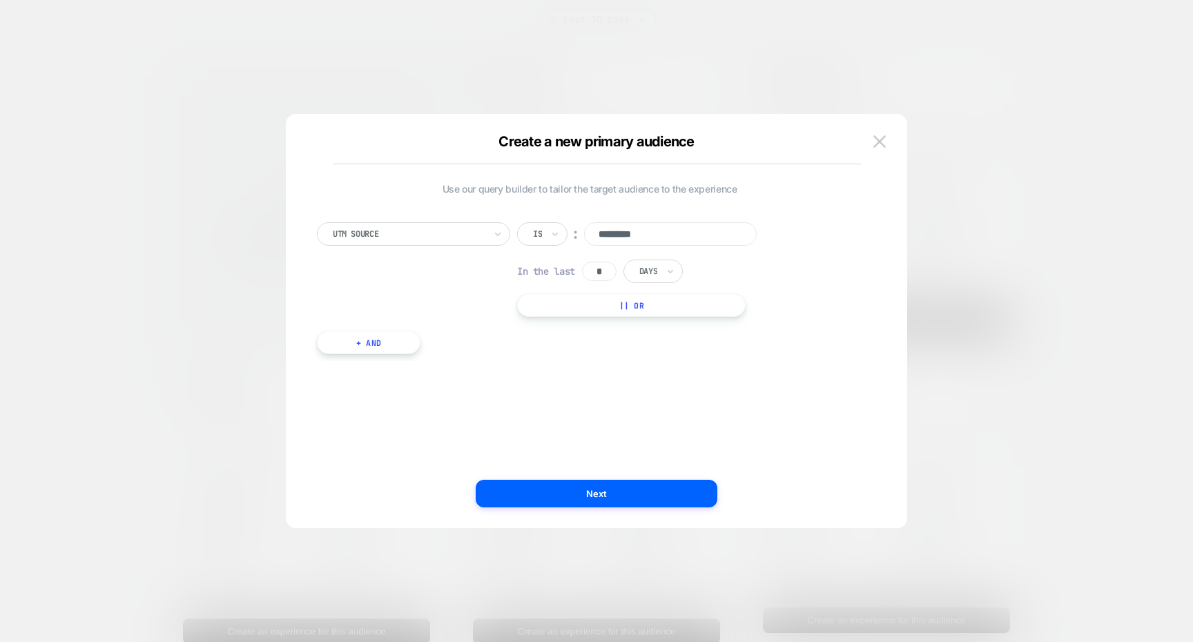
click at [620, 227] on input "*********" at bounding box center [670, 233] width 173 height 23
type input "*********"
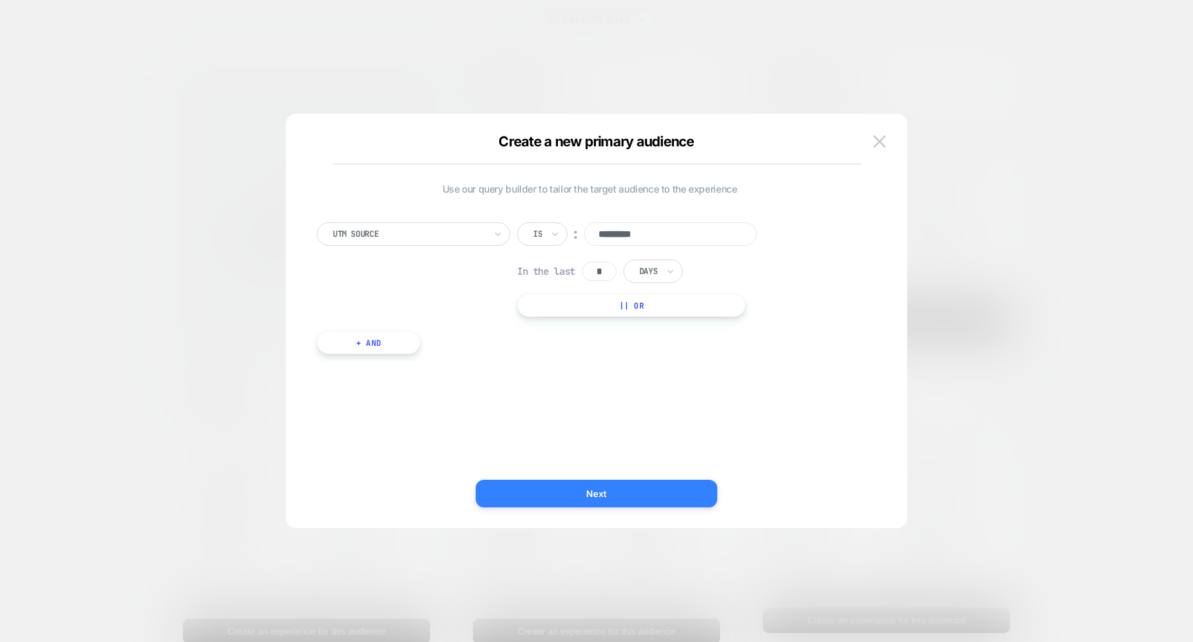
click at [646, 497] on button "Next" at bounding box center [597, 494] width 242 height 28
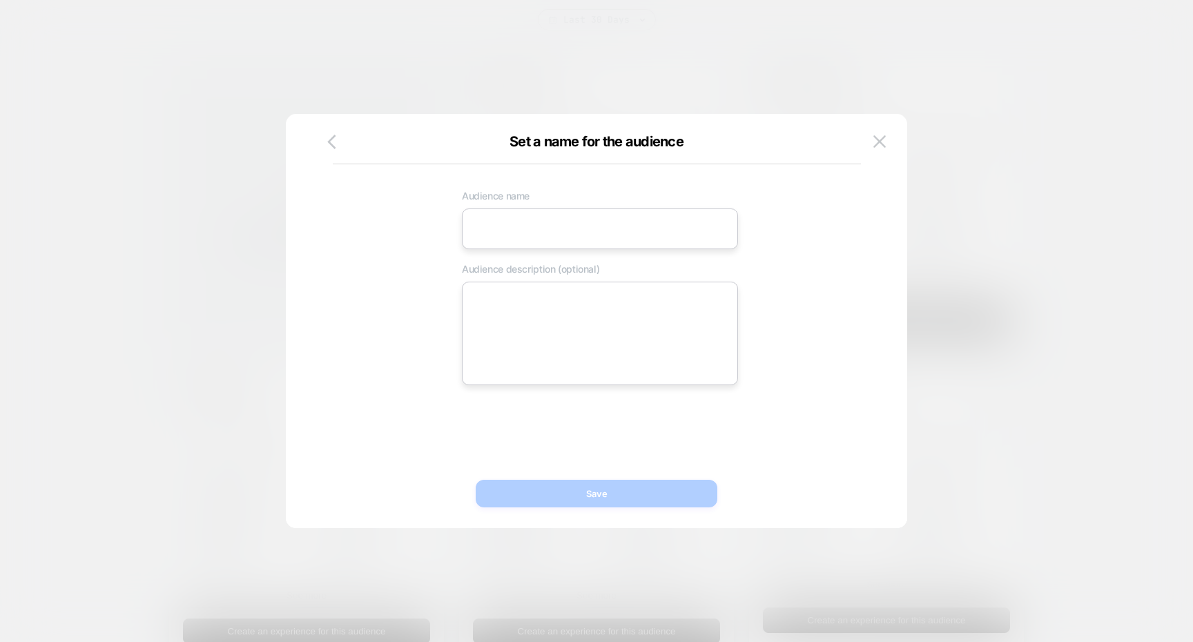
click at [590, 238] on input at bounding box center [600, 229] width 276 height 41
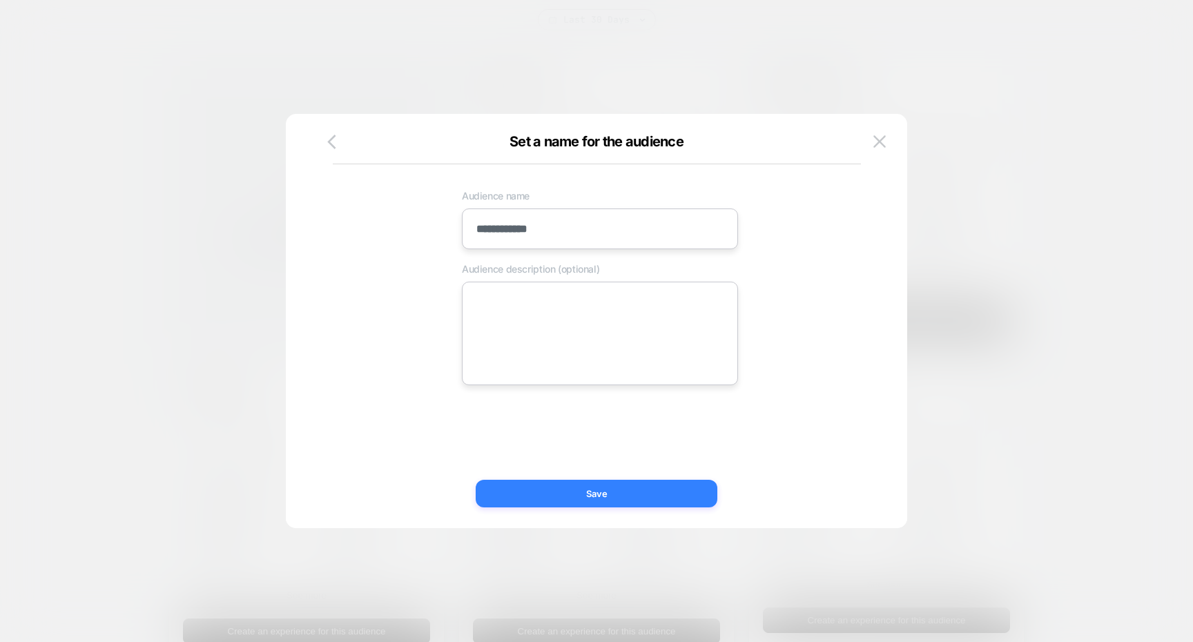
type input "**********"
click at [588, 482] on button "Save" at bounding box center [597, 494] width 242 height 28
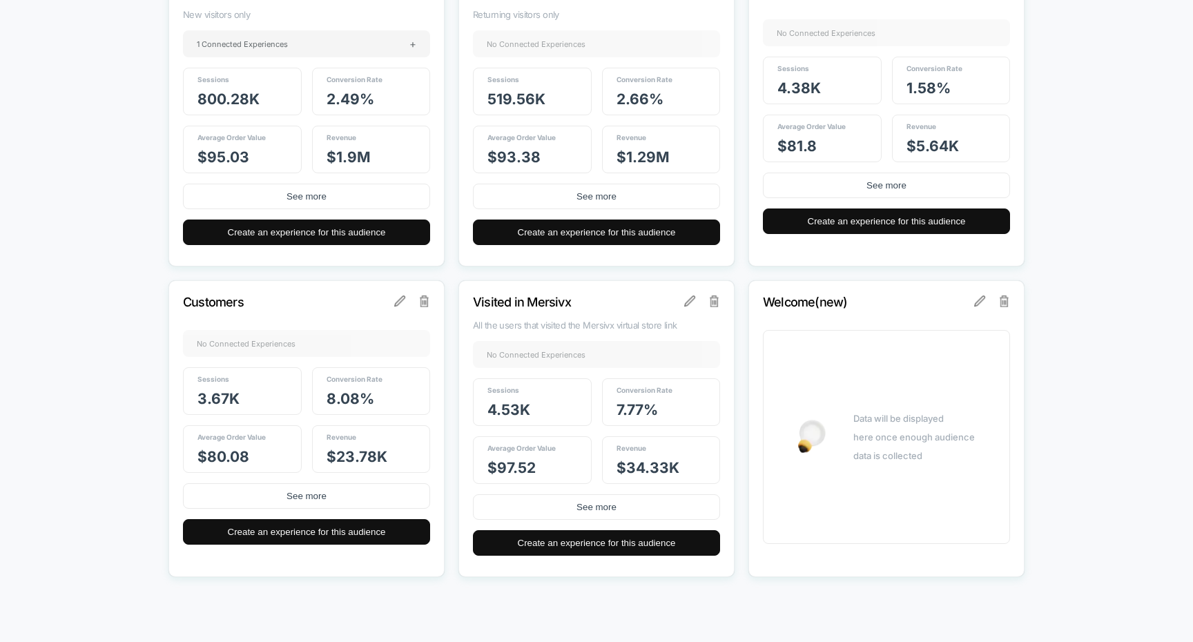
scroll to position [554, 0]
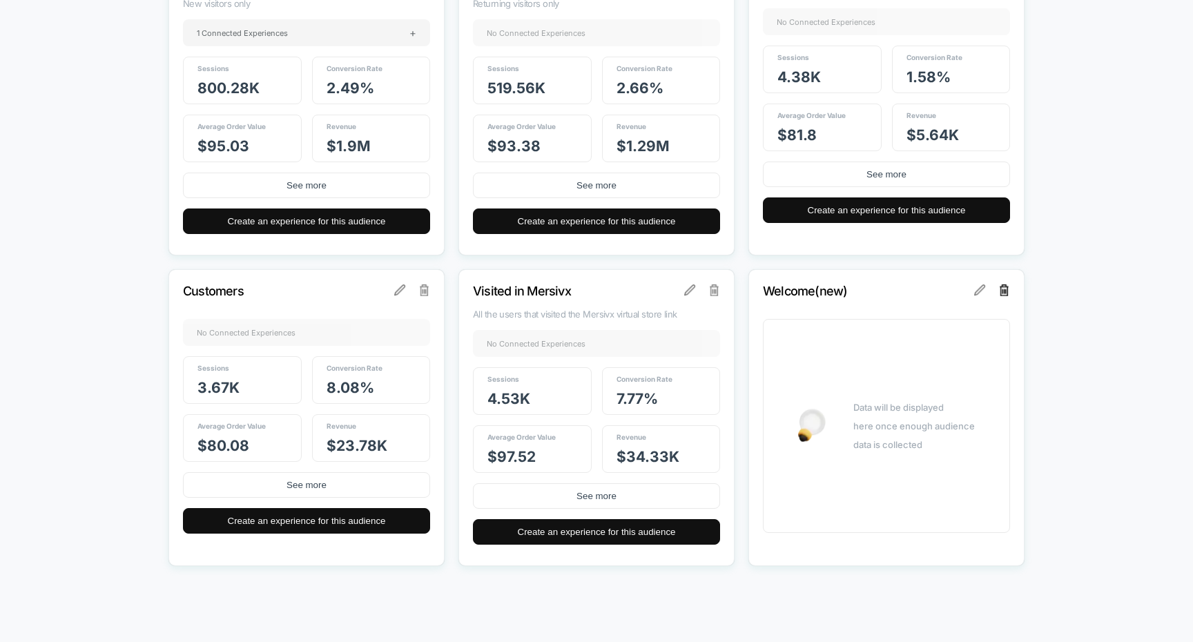
click at [1007, 291] on img at bounding box center [1005, 290] width 10 height 11
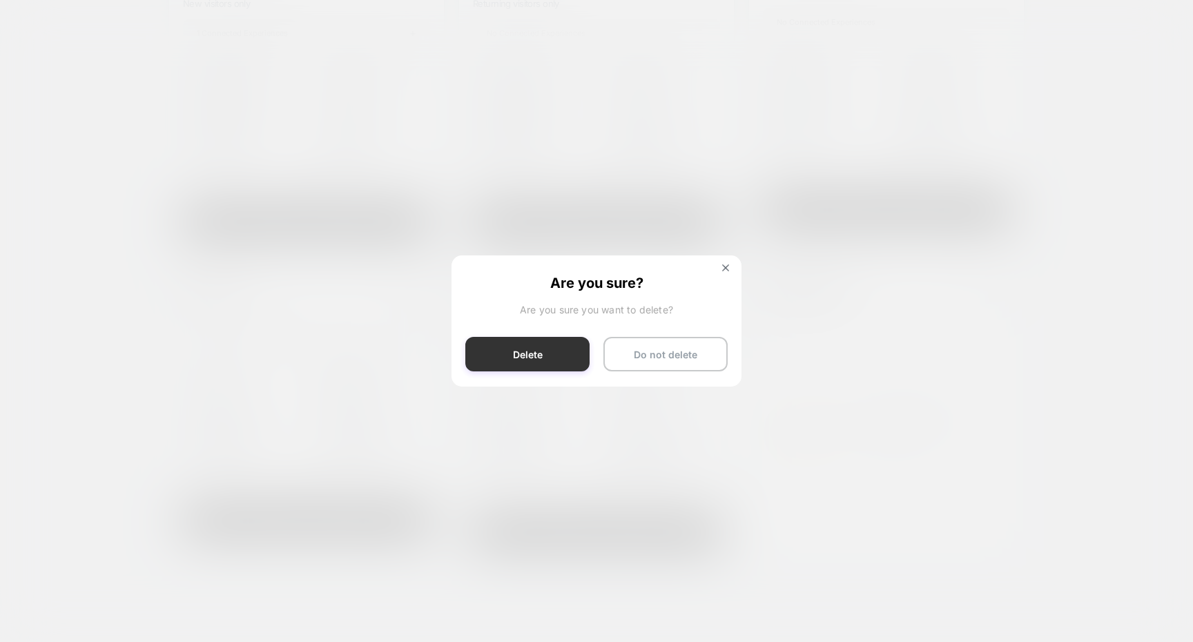
click at [558, 353] on button "Delete" at bounding box center [527, 354] width 124 height 35
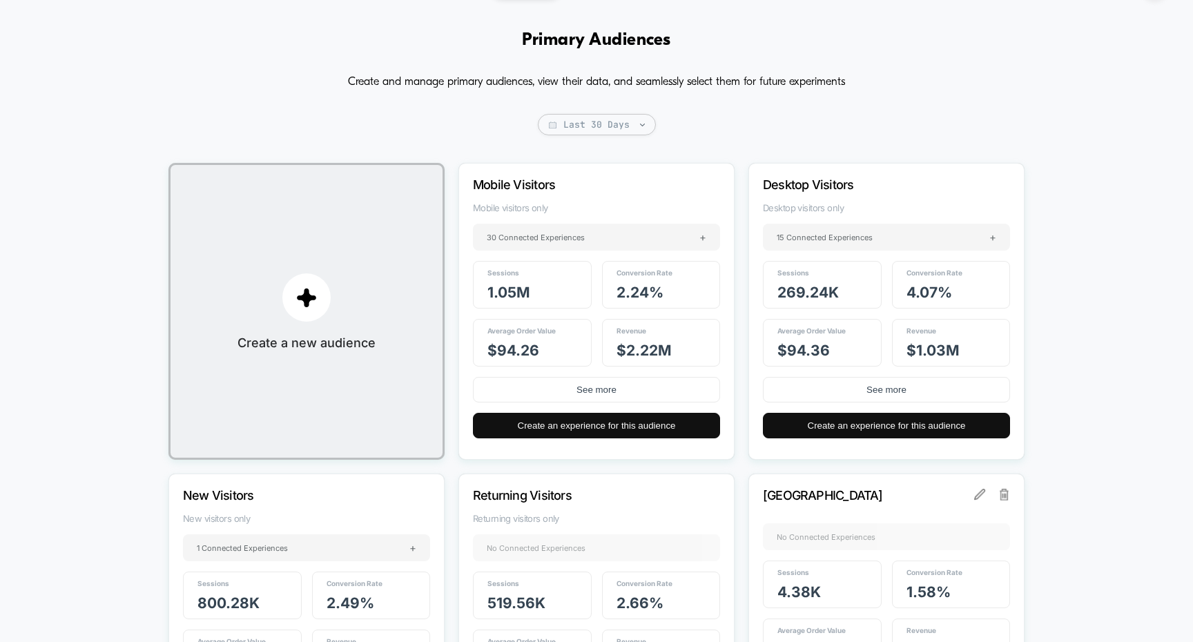
scroll to position [0, 0]
